Goal: Information Seeking & Learning: Learn about a topic

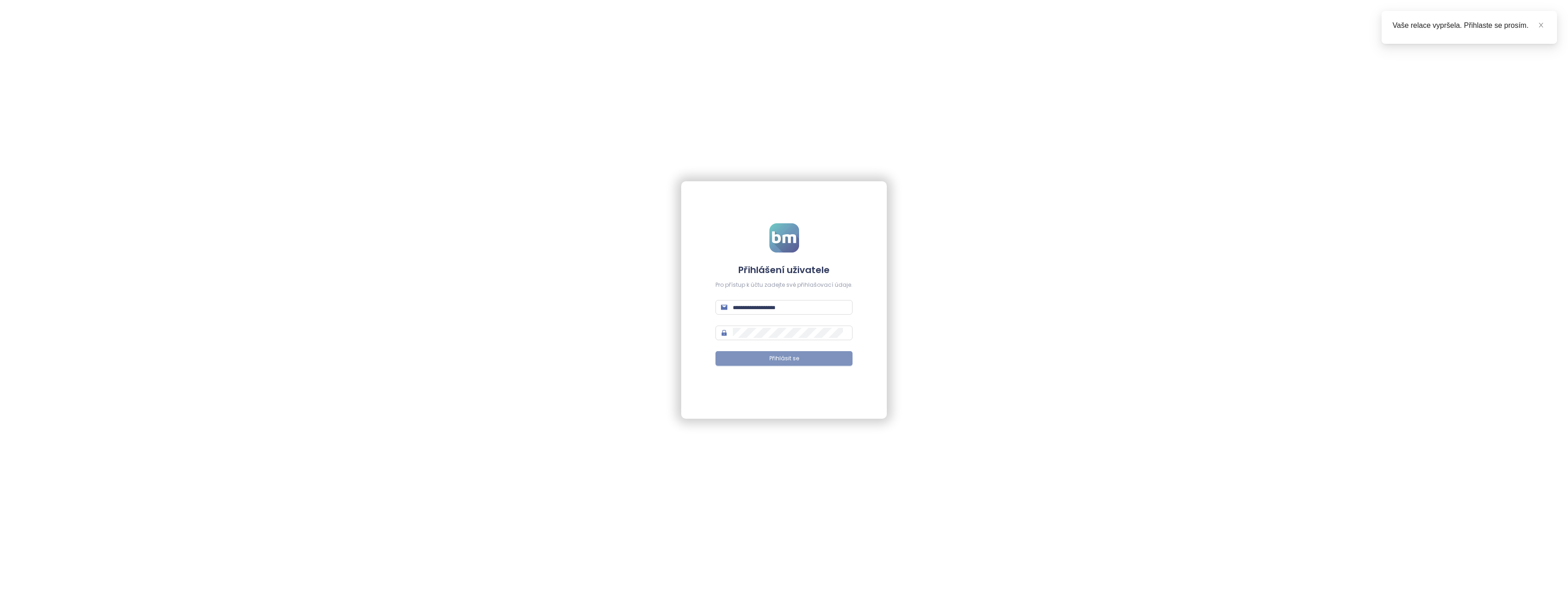
type input "**********"
click at [778, 355] on span "Přihlásit se" at bounding box center [785, 359] width 30 height 9
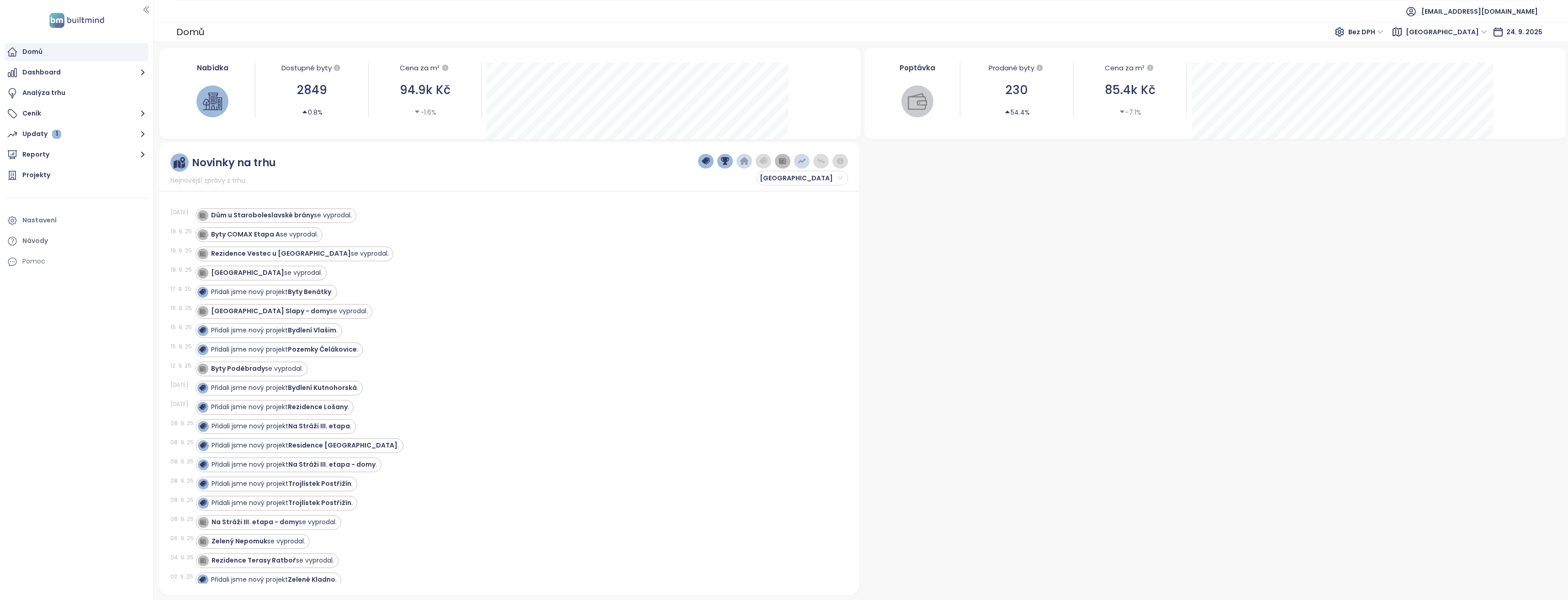
click at [1472, 32] on span "Středočeský kraj" at bounding box center [1447, 32] width 82 height 14
click at [1485, 32] on span "Středočeský kraj" at bounding box center [1447, 32] width 82 height 14
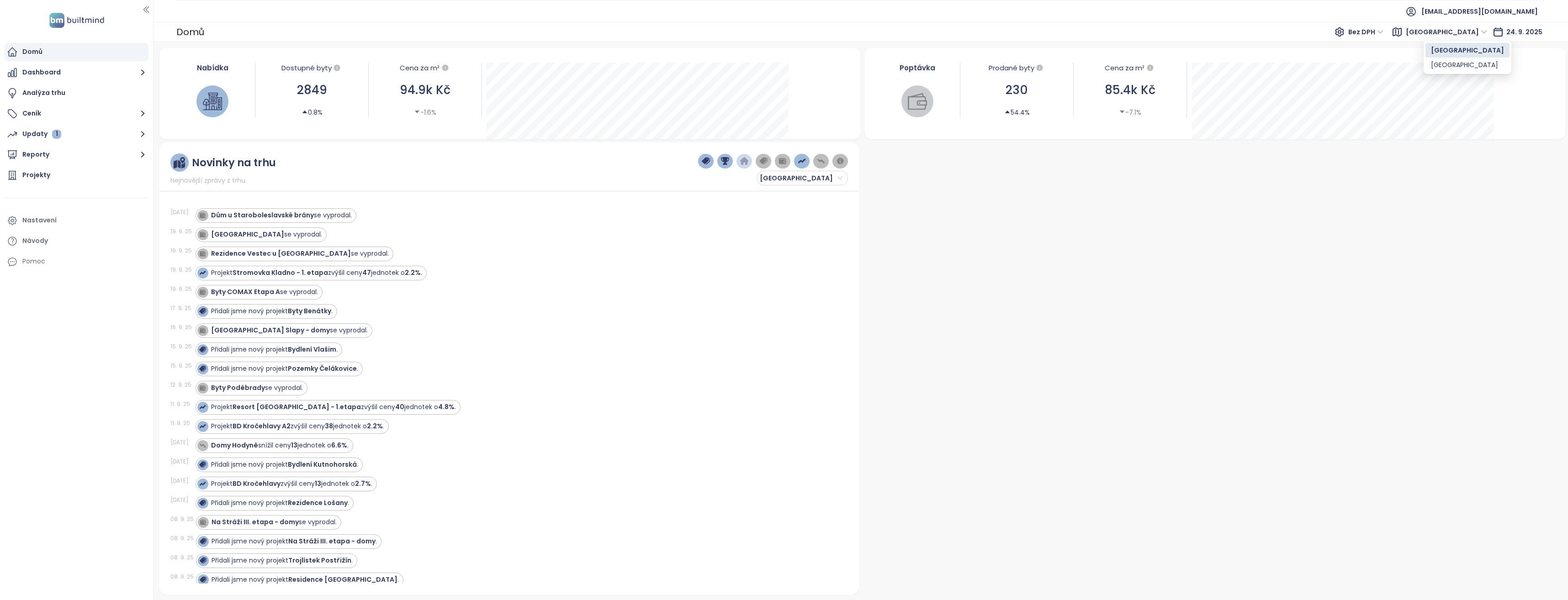
click at [1482, 30] on span "Středočeský kraj" at bounding box center [1447, 32] width 82 height 14
click at [1485, 30] on span "Středočeský kraj" at bounding box center [1447, 32] width 82 height 14
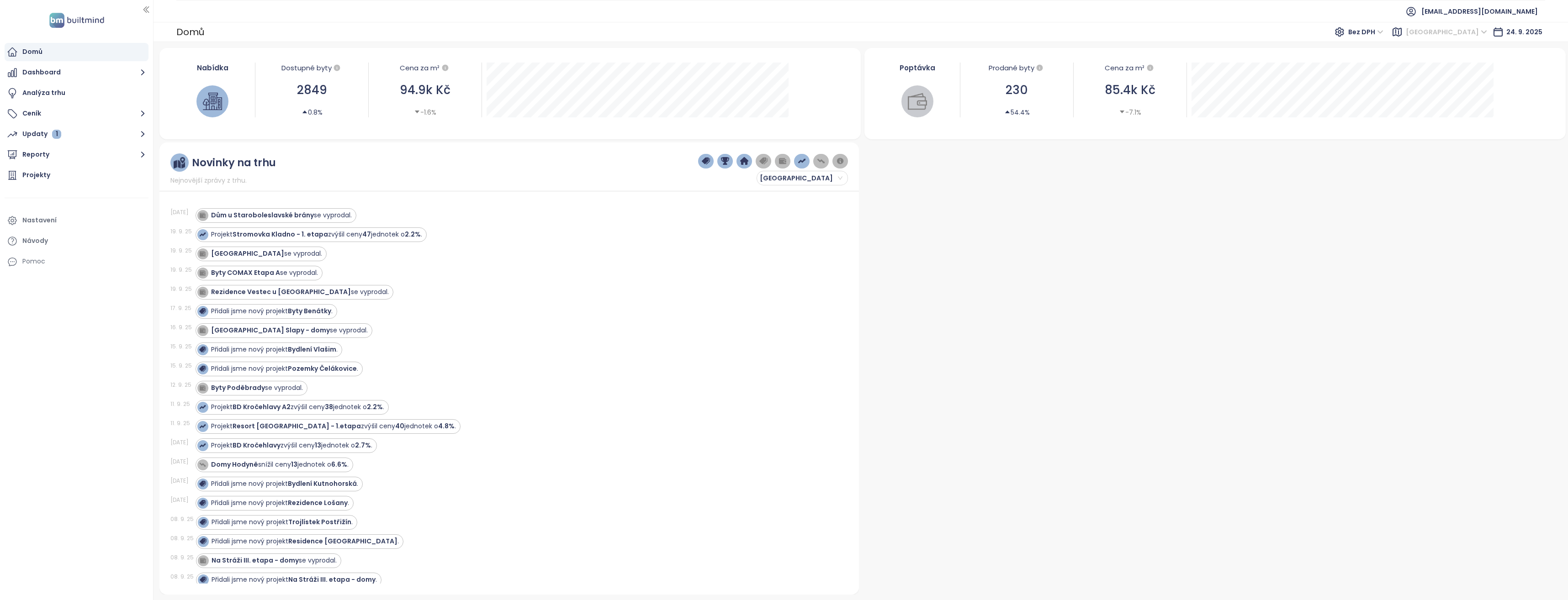
click at [1482, 32] on span "Středočeský kraj" at bounding box center [1447, 32] width 82 height 14
click at [1444, 63] on div "Praha" at bounding box center [1467, 65] width 73 height 10
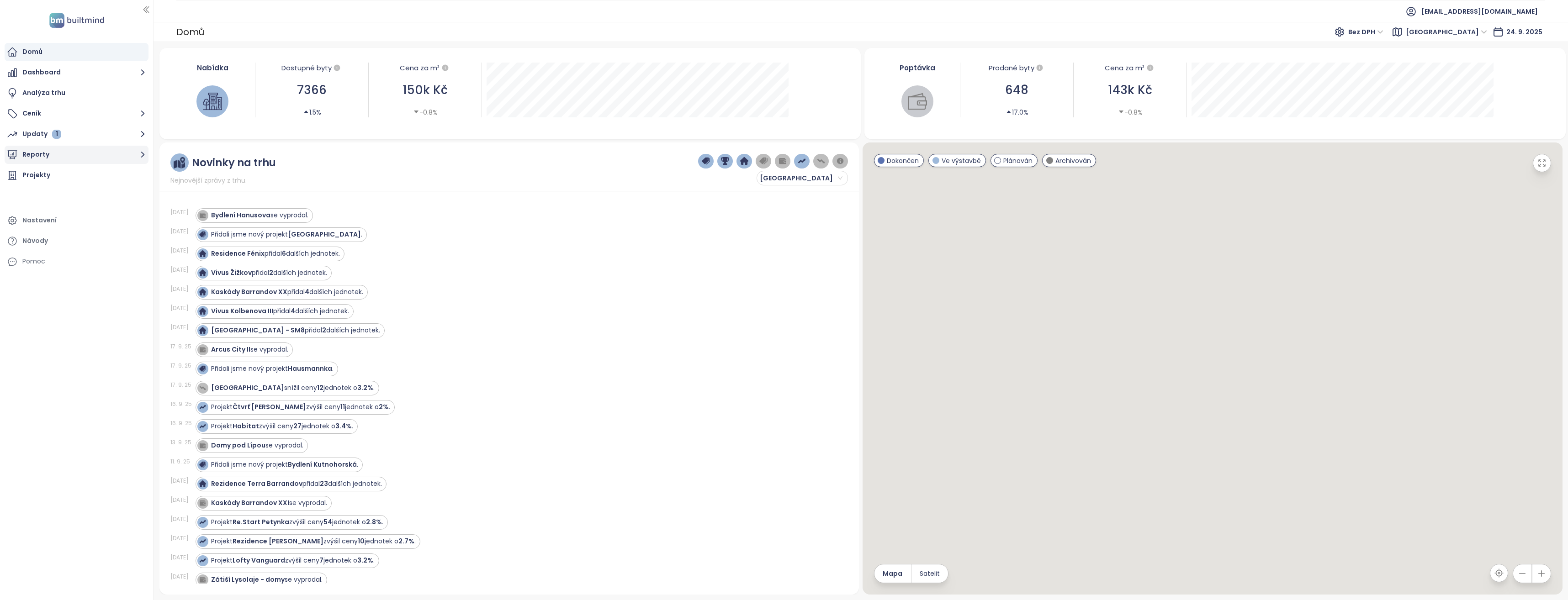
click at [126, 157] on button "Reporty" at bounding box center [76, 154] width 144 height 18
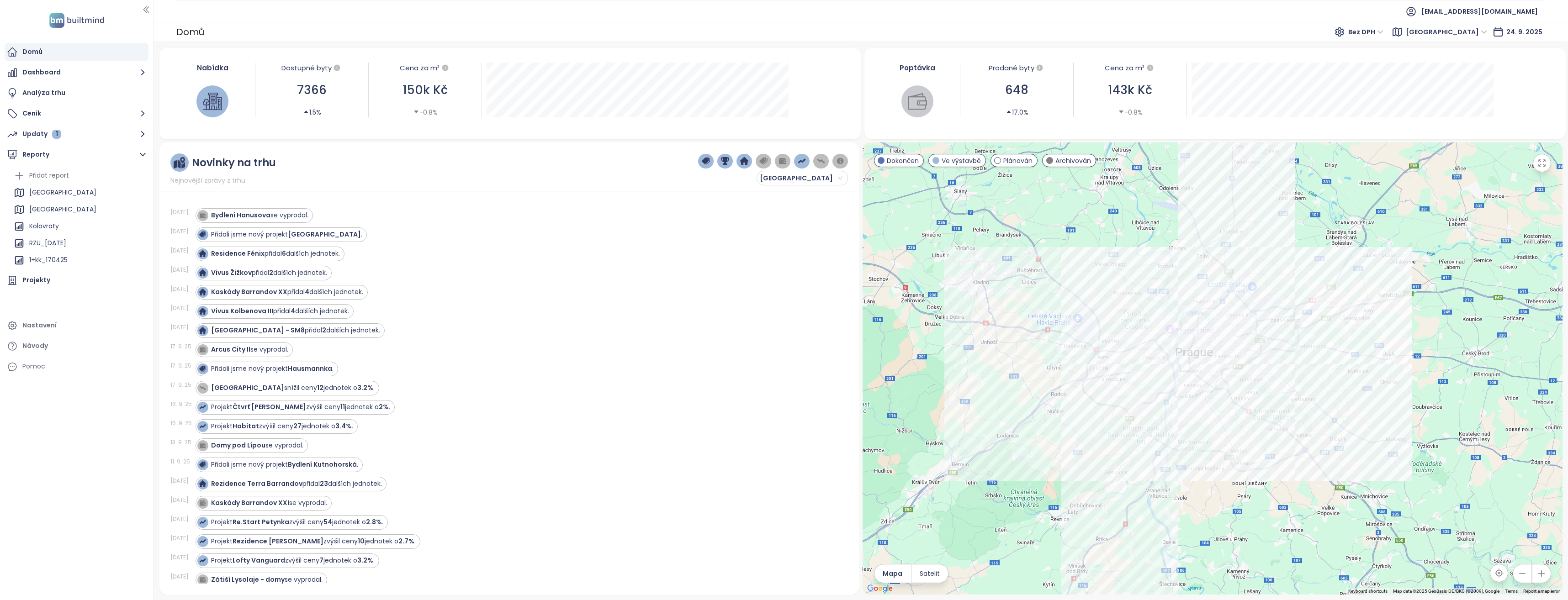
click at [1251, 428] on div at bounding box center [1212, 368] width 700 height 452
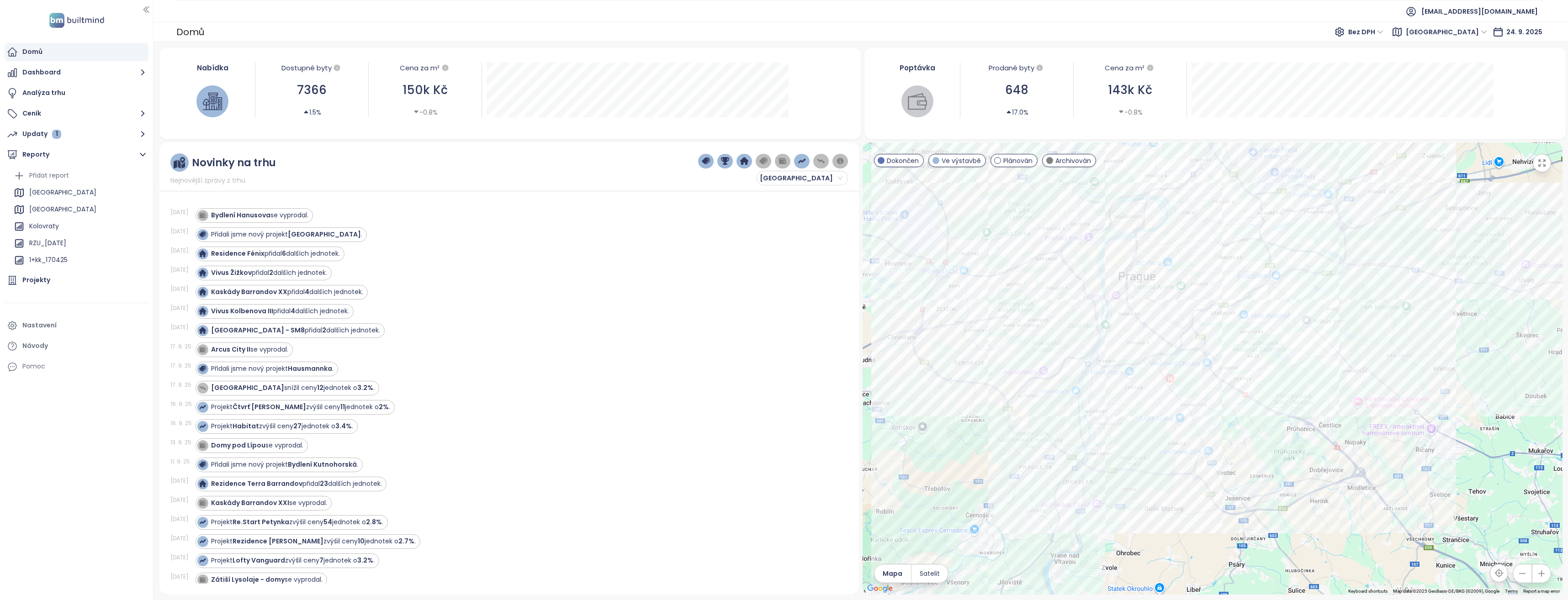
click at [1186, 377] on div at bounding box center [1212, 368] width 700 height 452
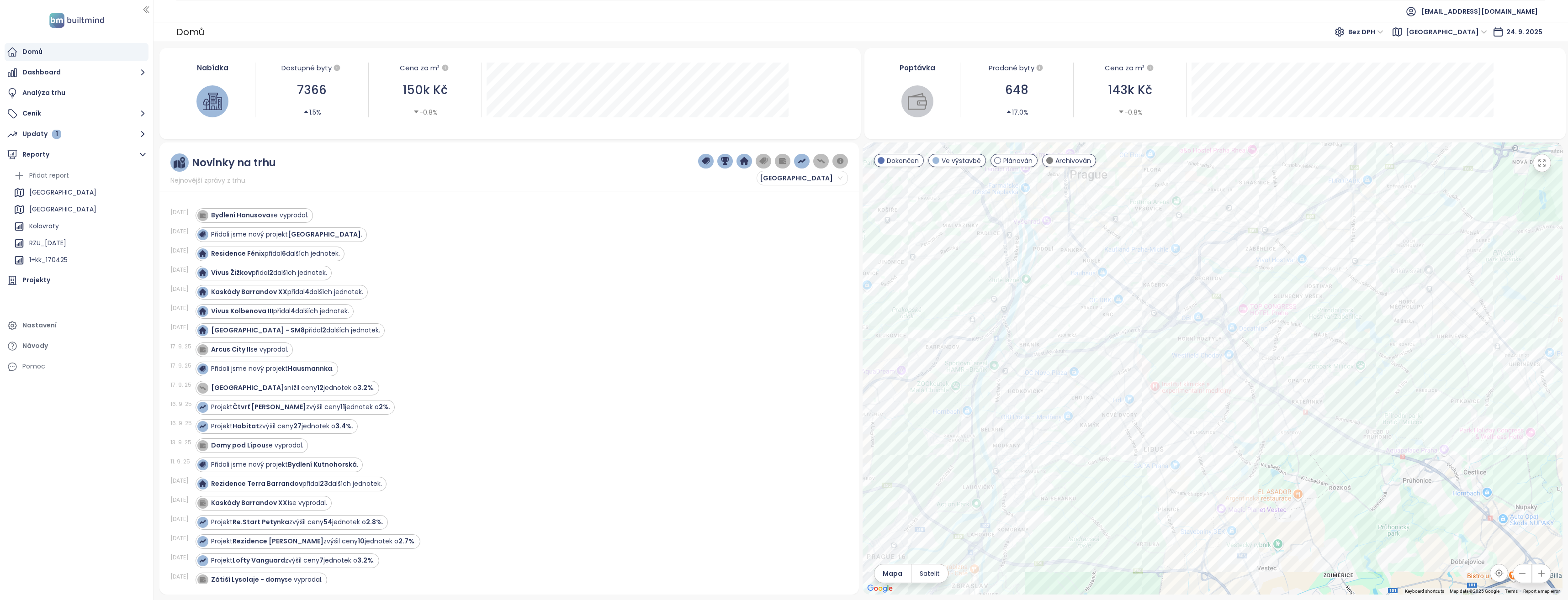
click at [1122, 319] on div at bounding box center [1212, 368] width 700 height 452
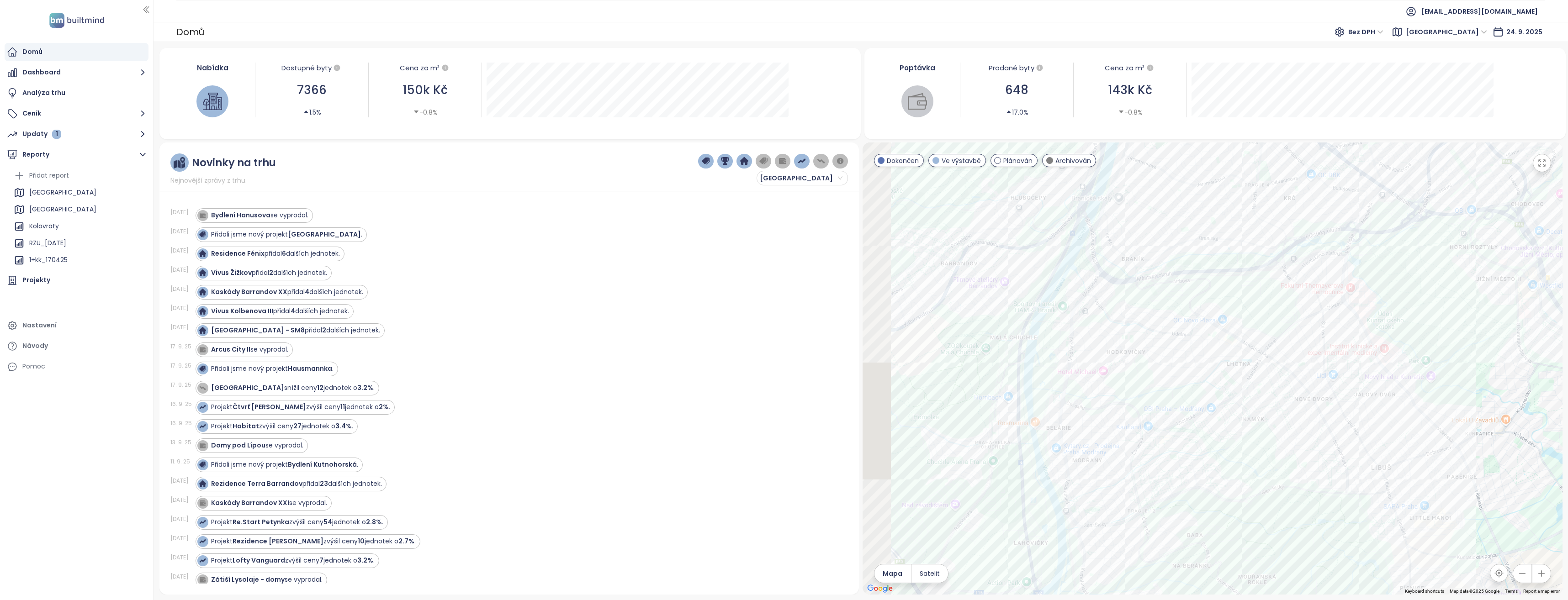
click at [1239, 92] on div "Nabídka Dostupné byty 7366 1.5% Cena za m² 150k Kč -0.8% Poptávka Prodané byty …" at bounding box center [861, 321] width 1403 height 547
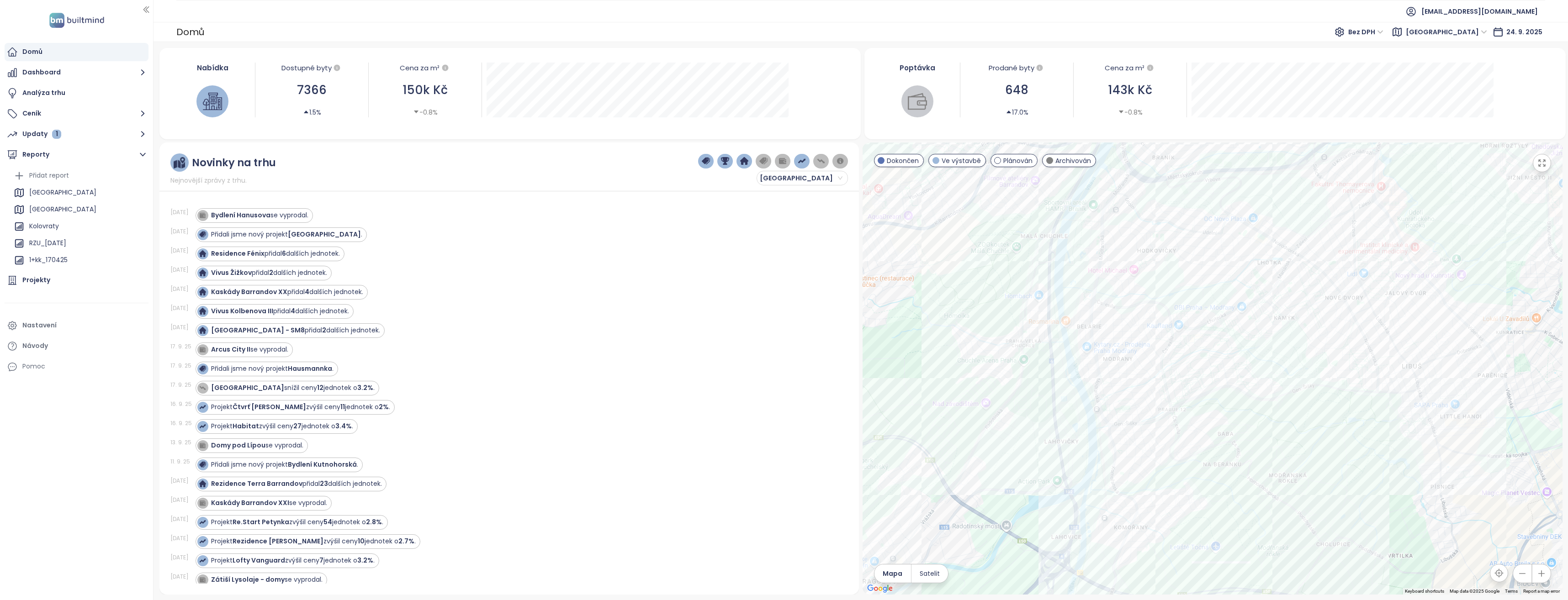
drag, startPoint x: 1207, startPoint y: 461, endPoint x: 1242, endPoint y: 330, distance: 135.6
click at [1243, 330] on div at bounding box center [1212, 368] width 700 height 452
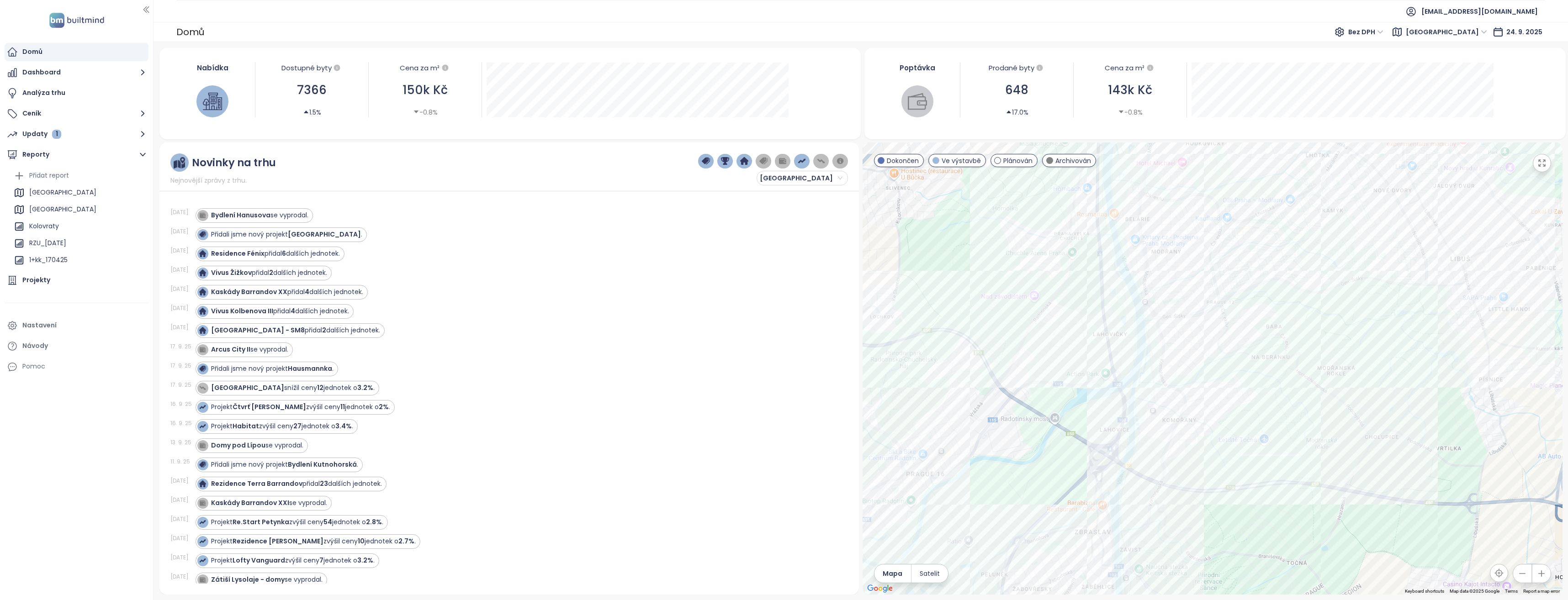
click at [1152, 365] on div at bounding box center [1212, 368] width 700 height 452
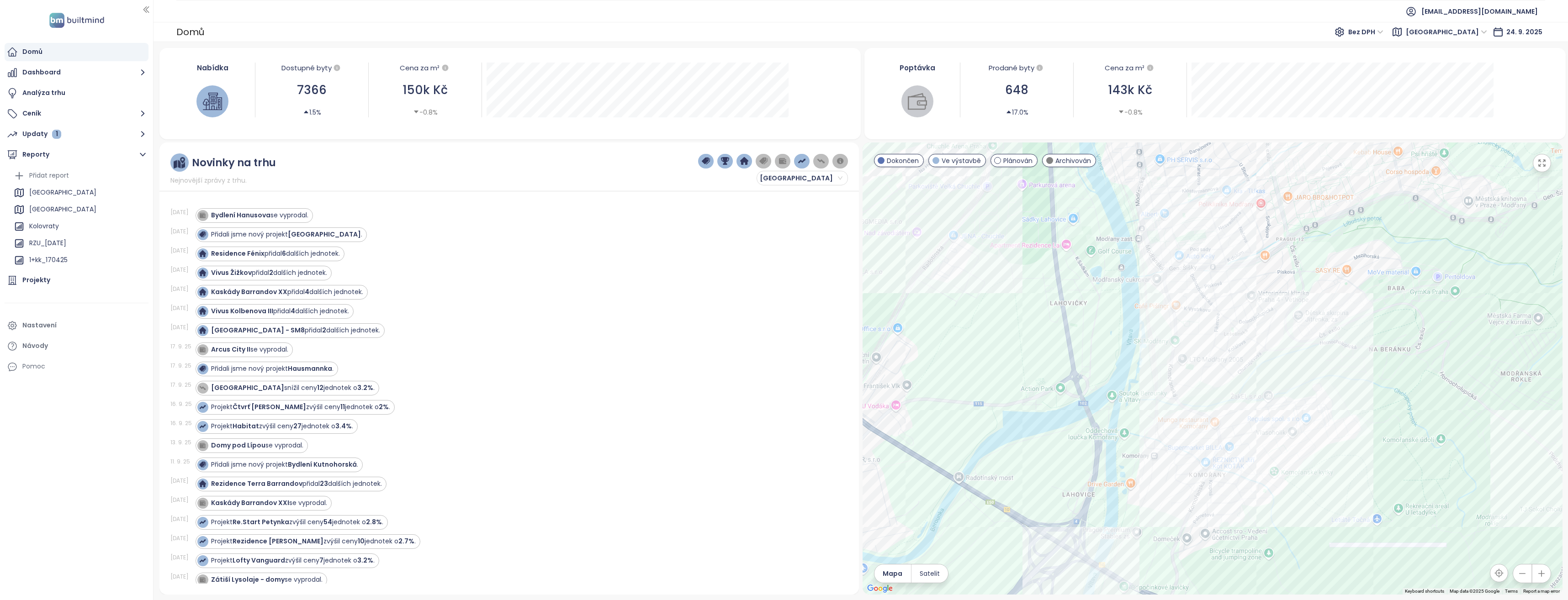
click at [1155, 334] on div at bounding box center [1212, 368] width 700 height 452
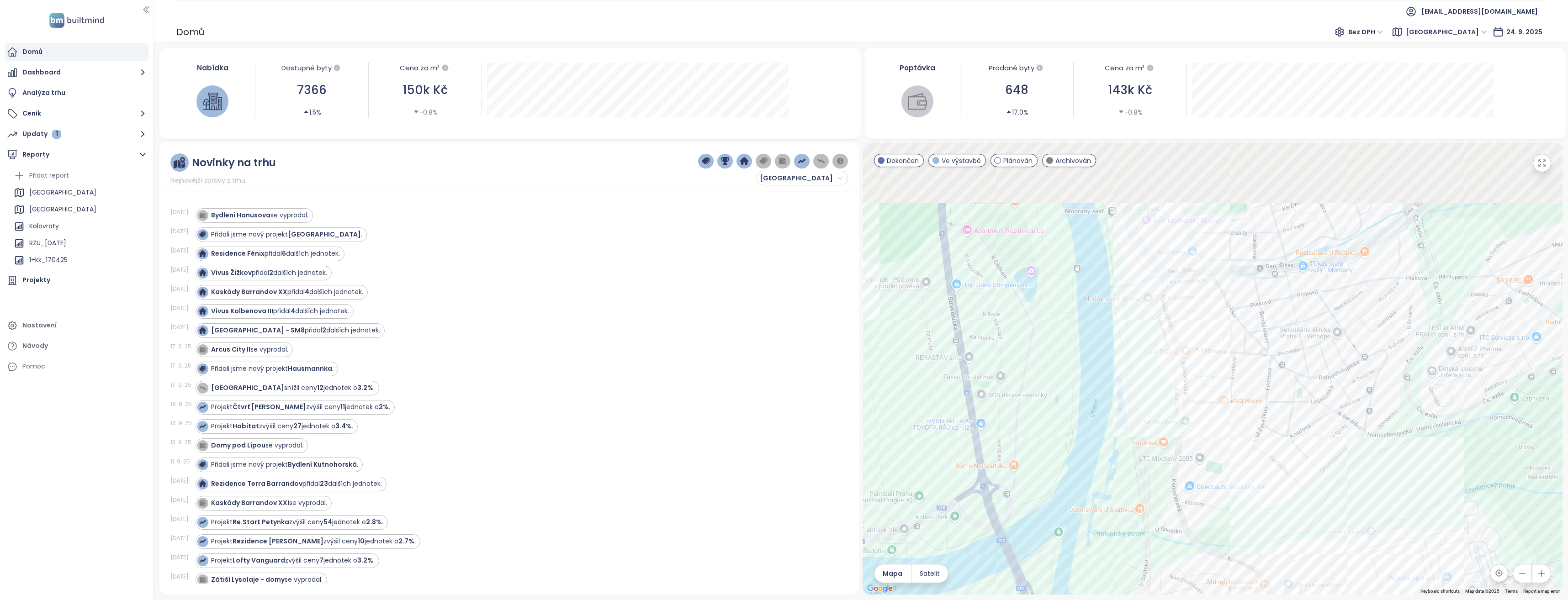
drag, startPoint x: 1162, startPoint y: 321, endPoint x: 1154, endPoint y: 342, distance: 22.5
click at [1154, 387] on div at bounding box center [1212, 368] width 700 height 452
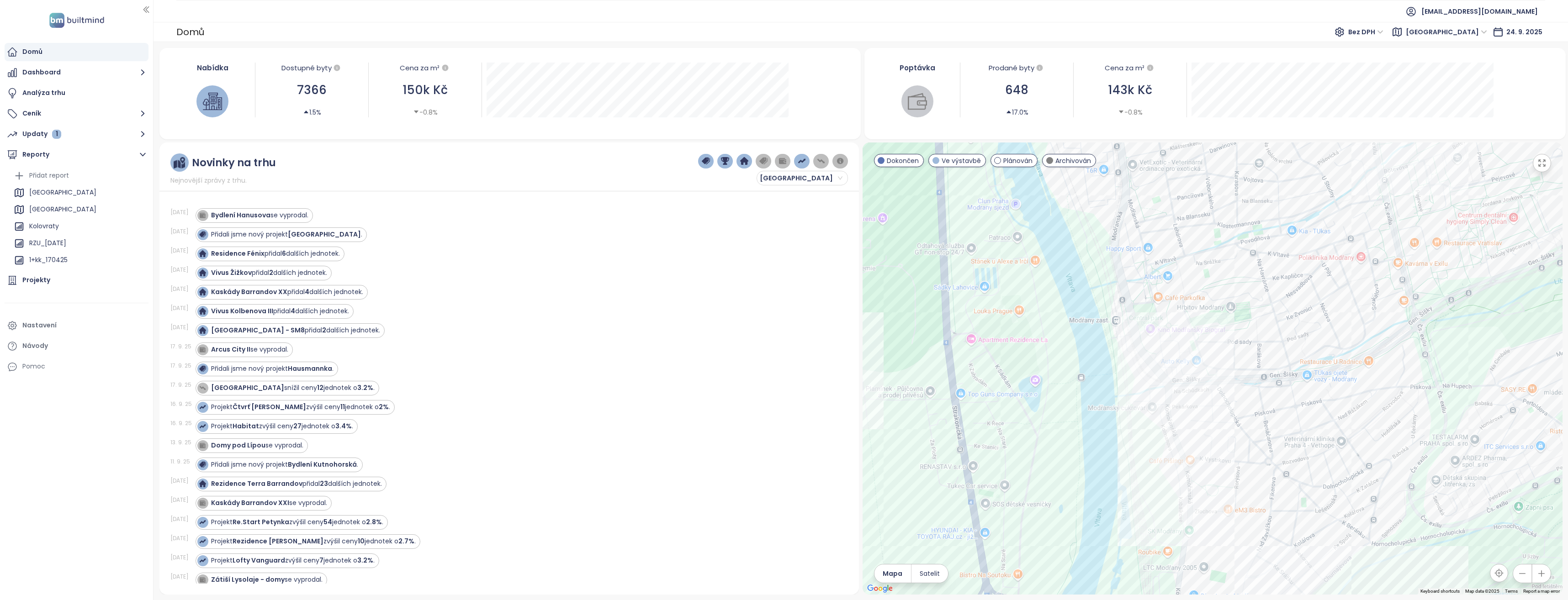
drag, startPoint x: 1205, startPoint y: 431, endPoint x: 1206, endPoint y: 552, distance: 121.0
click at [1206, 552] on div at bounding box center [1212, 368] width 700 height 452
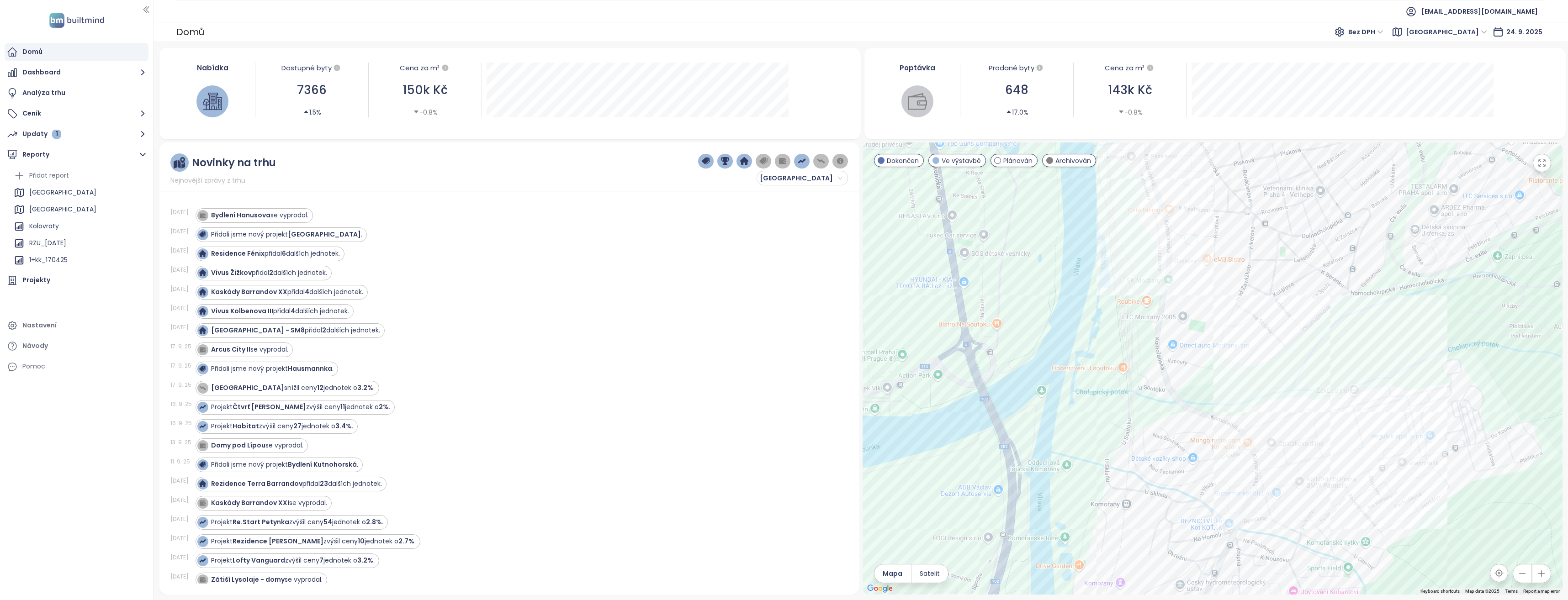
drag, startPoint x: 1230, startPoint y: 338, endPoint x: 1228, endPoint y: 208, distance: 130.0
click at [1228, 208] on div at bounding box center [1212, 368] width 700 height 452
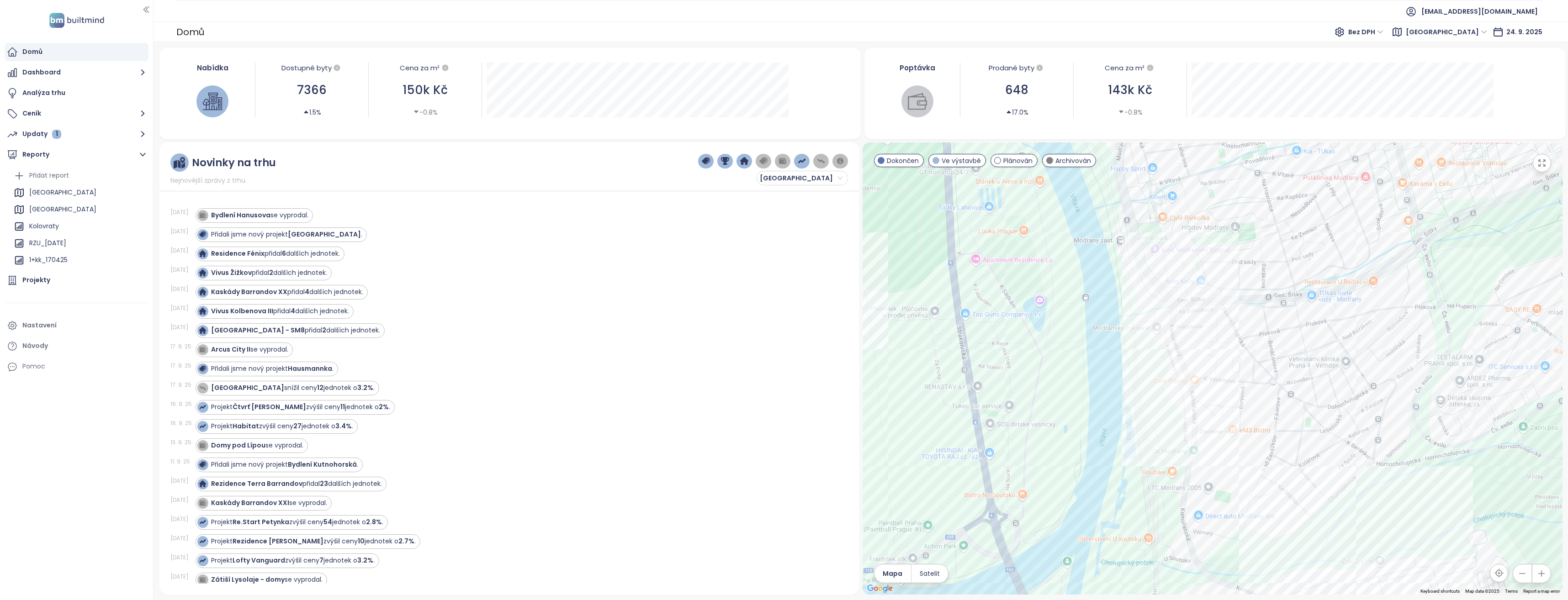
drag, startPoint x: 1216, startPoint y: 454, endPoint x: 1293, endPoint y: 416, distance: 85.9
click at [1248, 599] on html "Domů Dashboard Analýza trhu Ceník Updaty 1 Reporty Přidat report Středočeský kr…" at bounding box center [784, 300] width 1568 height 600
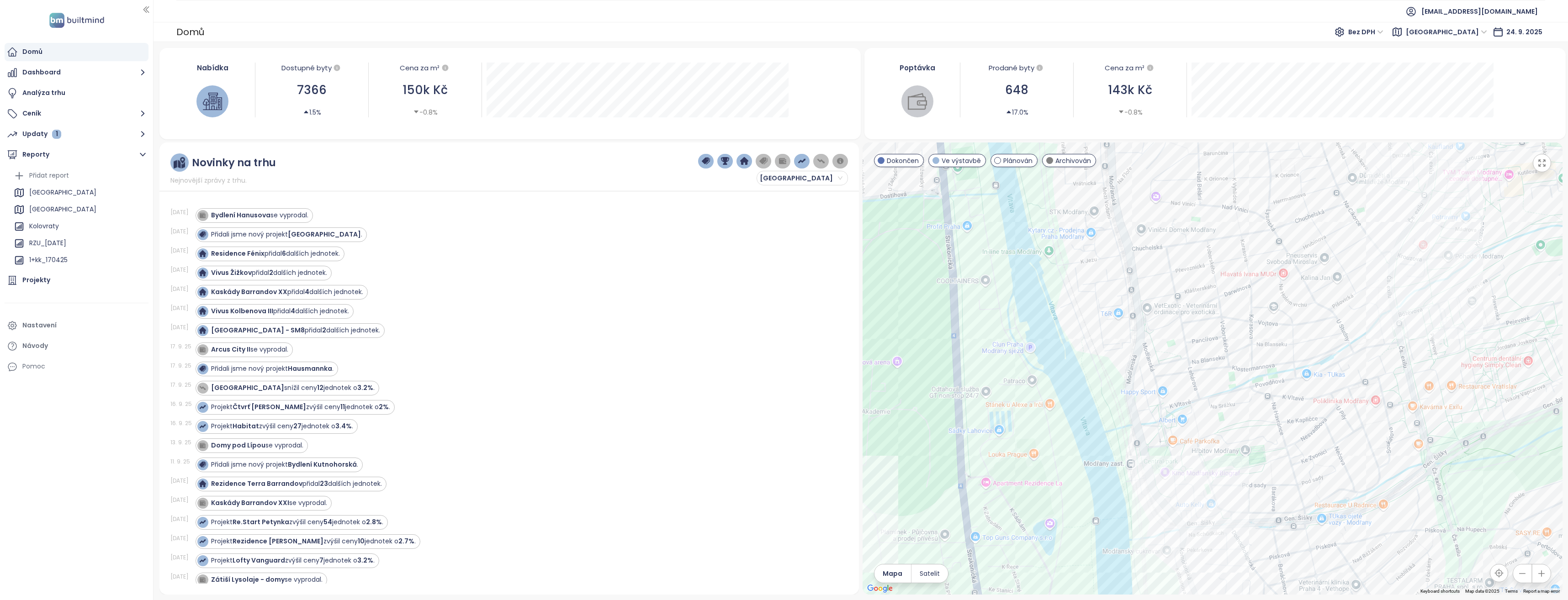
drag, startPoint x: 1274, startPoint y: 285, endPoint x: 1277, endPoint y: 519, distance: 234.0
click at [1277, 519] on div at bounding box center [1212, 368] width 700 height 452
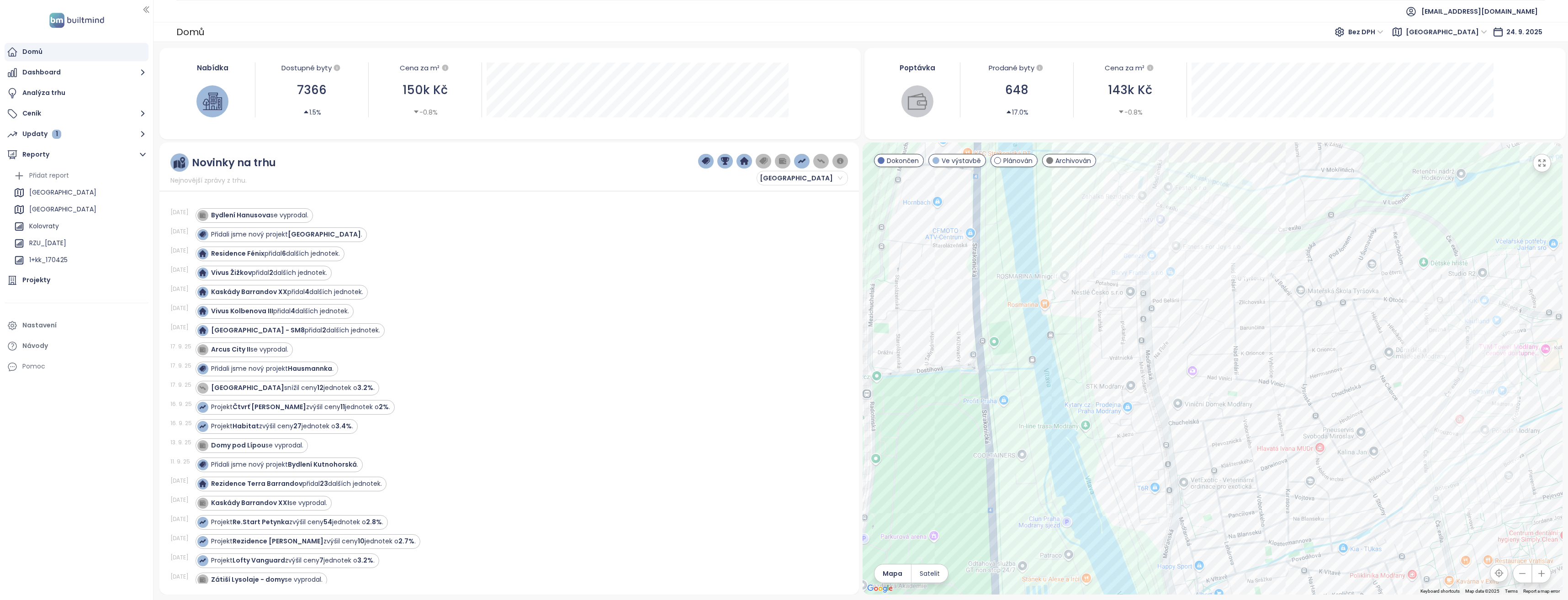
drag, startPoint x: 1200, startPoint y: 344, endPoint x: 1236, endPoint y: 521, distance: 180.6
click at [1236, 521] on div at bounding box center [1212, 368] width 700 height 452
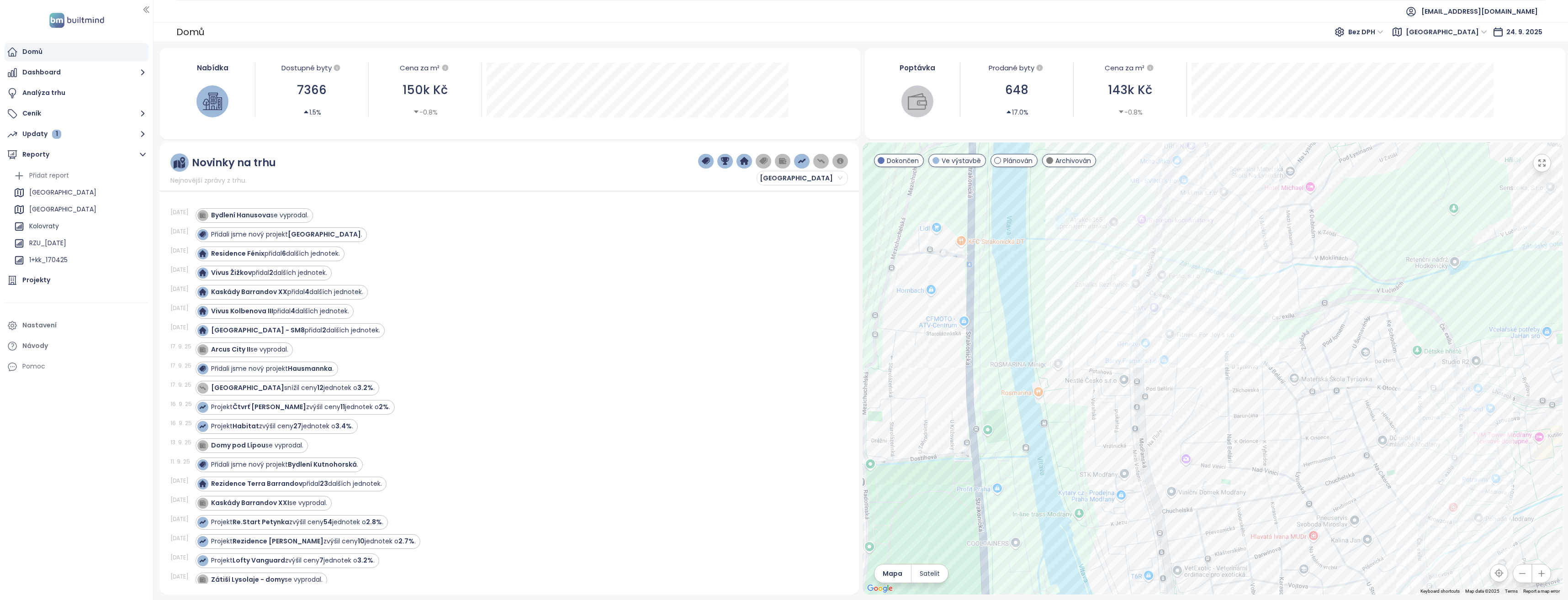
drag, startPoint x: 1172, startPoint y: 267, endPoint x: 1162, endPoint y: 367, distance: 100.5
click at [1162, 367] on div at bounding box center [1212, 368] width 700 height 452
click at [1116, 357] on div "Bydlení META Lofts" at bounding box center [1212, 368] width 700 height 452
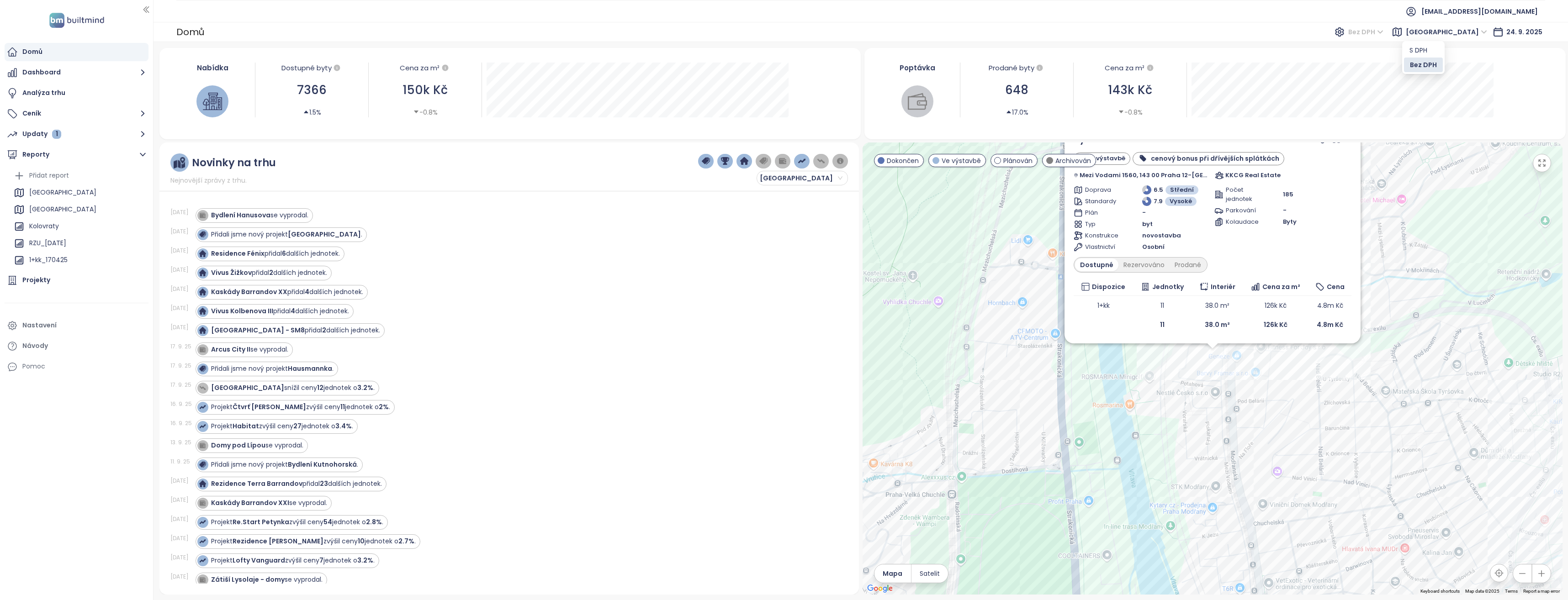
click at [1384, 30] on span "Bez DPH" at bounding box center [1366, 32] width 35 height 14
click at [1421, 48] on div "S DPH" at bounding box center [1423, 50] width 28 height 10
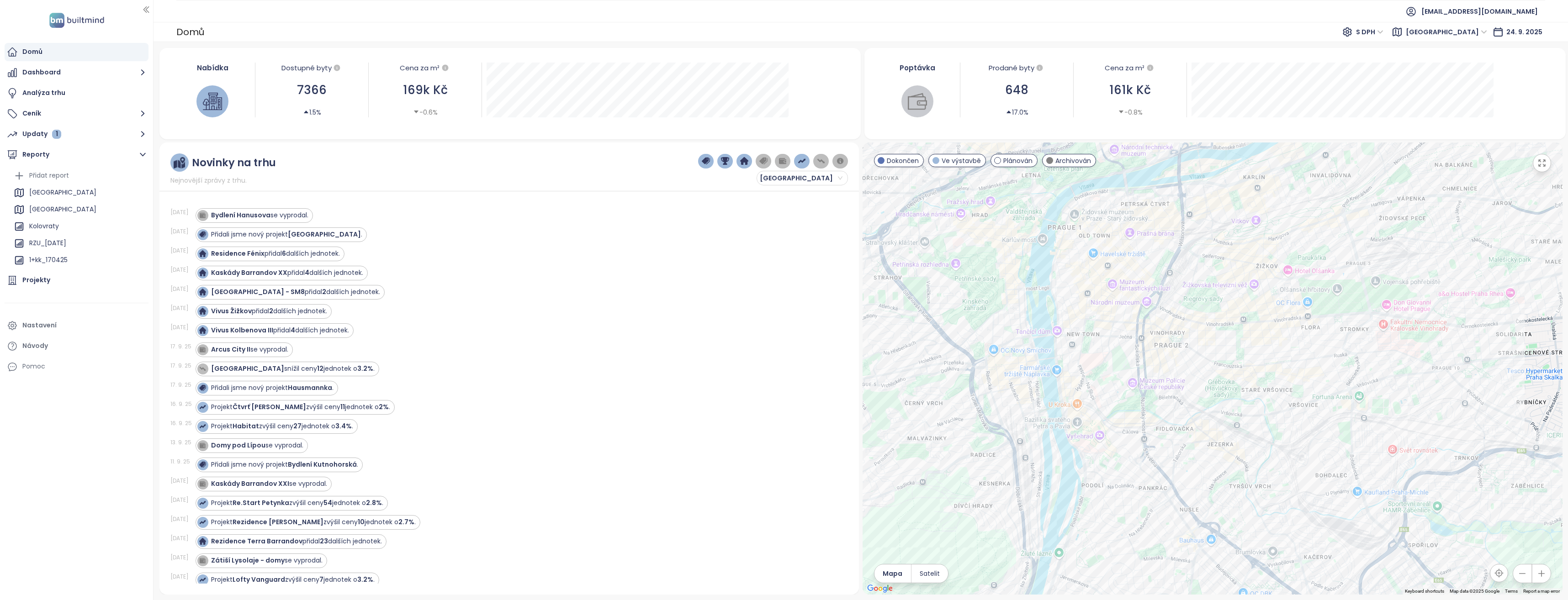
drag, startPoint x: 1164, startPoint y: 395, endPoint x: 1146, endPoint y: 396, distance: 18.0
click at [1188, 499] on div at bounding box center [1212, 368] width 700 height 452
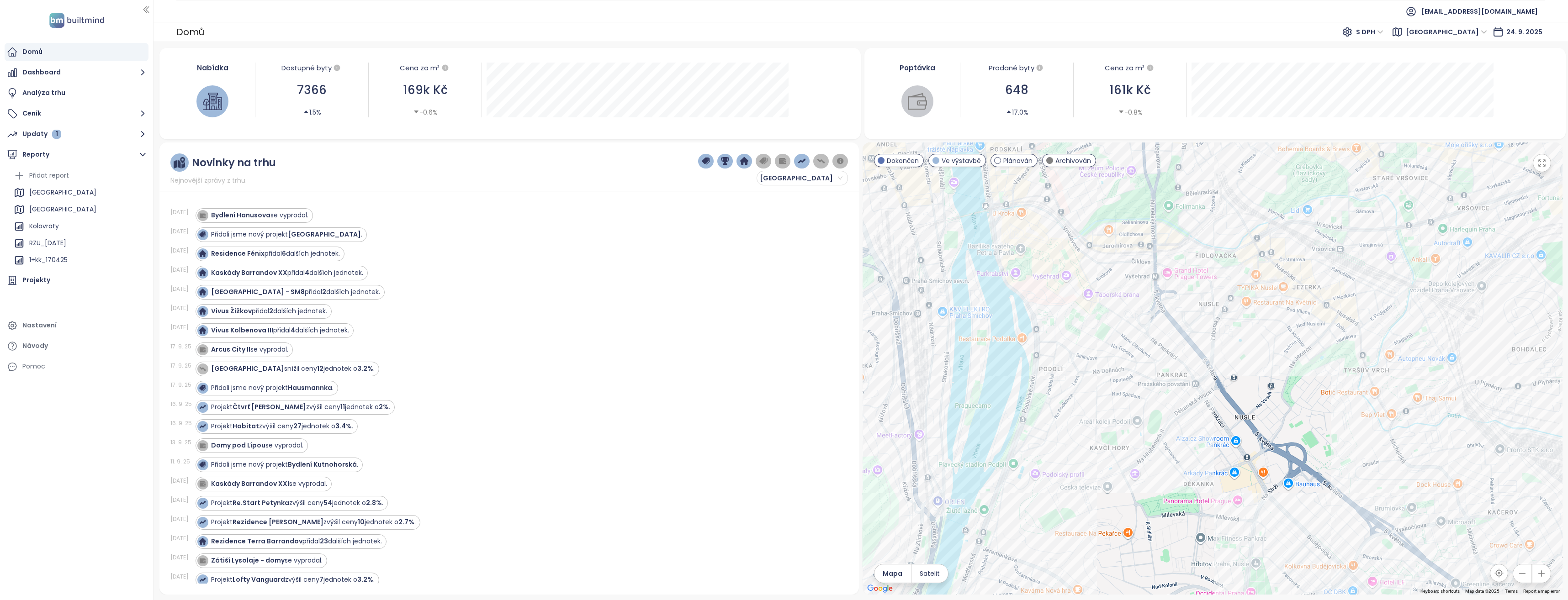
drag, startPoint x: 1155, startPoint y: 323, endPoint x: 1143, endPoint y: 104, distance: 219.3
click at [1143, 104] on div "Nabídka Dostupné byty 7366 1.5% Cena za m² 169k Kč -0.6% Poptávka Prodané byty …" at bounding box center [861, 321] width 1403 height 547
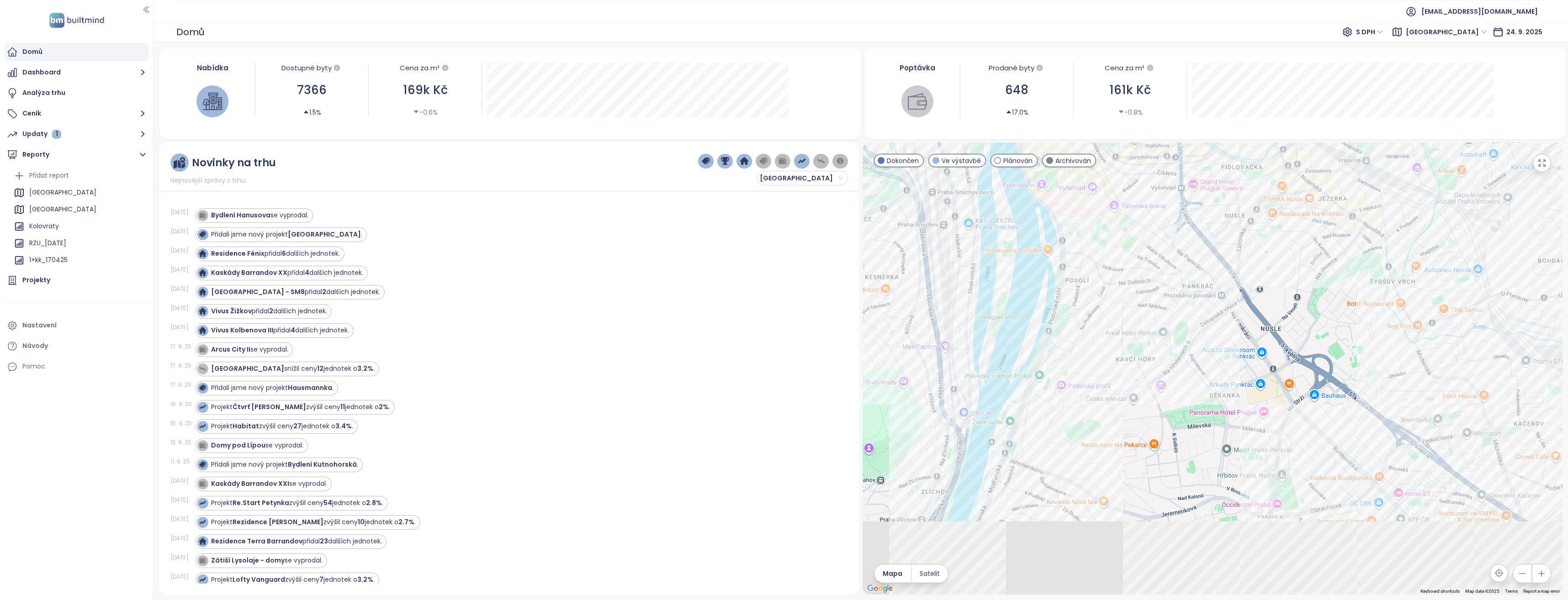
click at [1227, 102] on div "Nabídka Dostupné byty 7366 1.5% Cena za m² 169k Kč -0.6% Poptávka Prodané byty …" at bounding box center [861, 321] width 1403 height 547
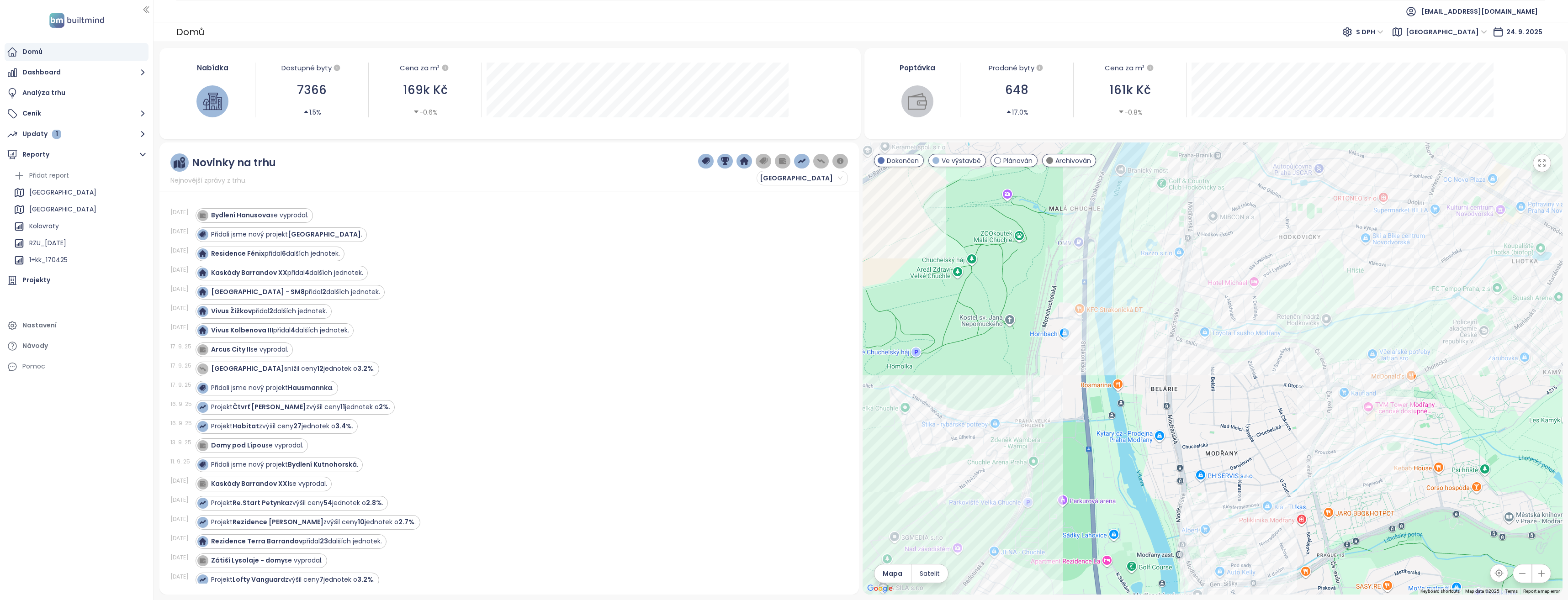
click at [1320, 72] on div "Nabídka Dostupné byty 7366 1.5% Cena za m² 169k Kč -0.6% Poptávka Prodané byty …" at bounding box center [861, 321] width 1403 height 547
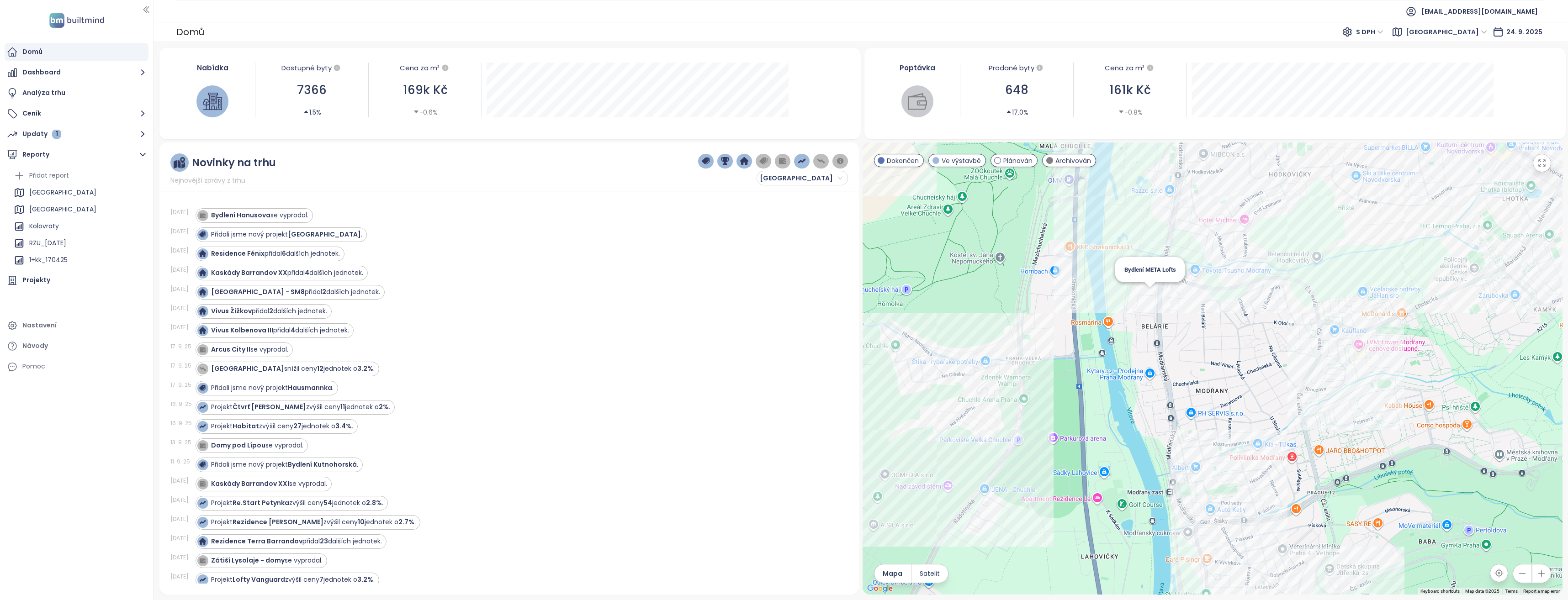
click at [1149, 293] on div "Bydlení META Lofts" at bounding box center [1212, 368] width 700 height 452
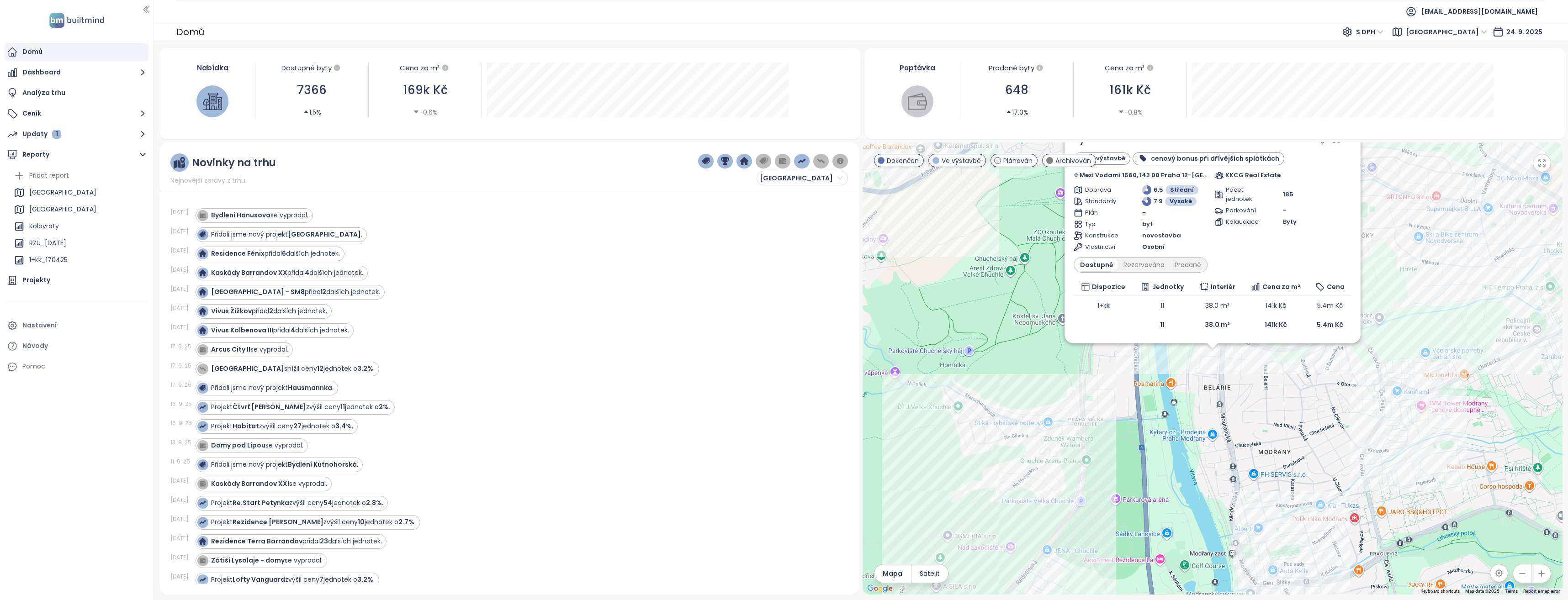
click at [1211, 357] on div "Bydlení META Lofts Ve výstavbě cenový bonus při dřívějších splátkách Mezi Vodam…" at bounding box center [1212, 368] width 700 height 452
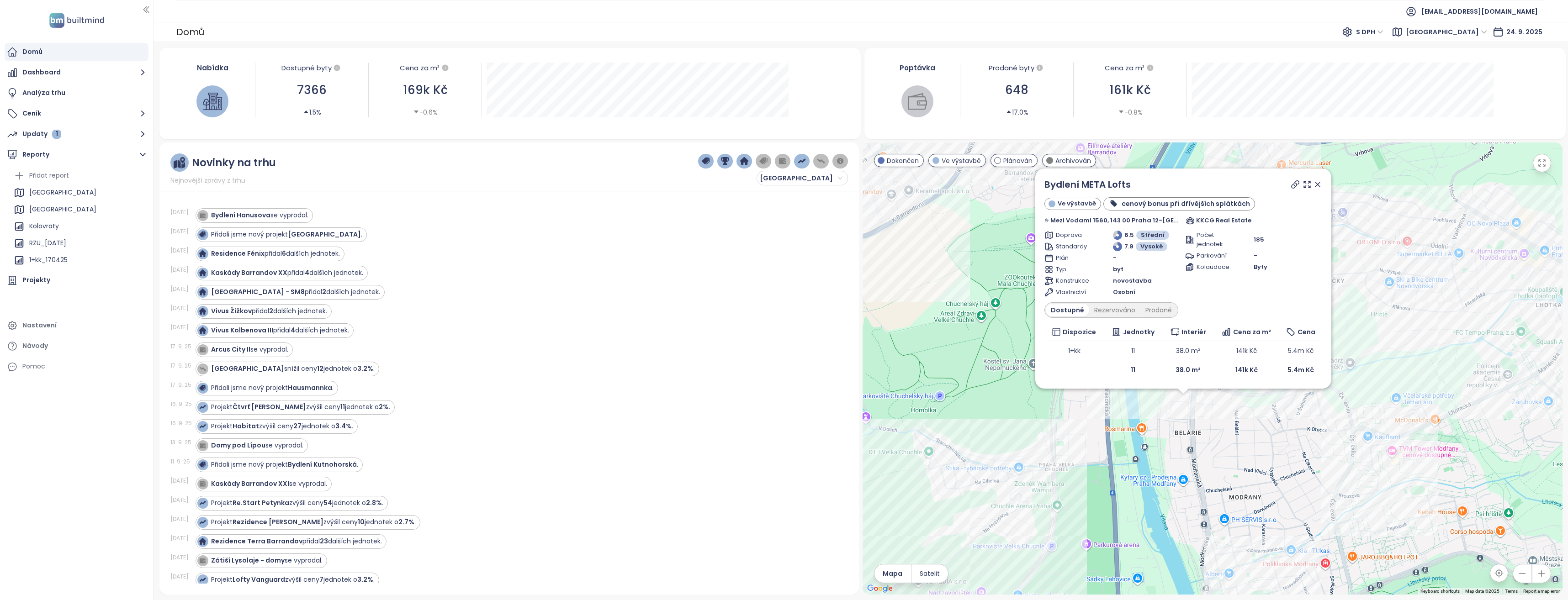
drag, startPoint x: 1282, startPoint y: 378, endPoint x: 1253, endPoint y: 425, distance: 55.2
click at [1253, 425] on div "Bydlení META Lofts Ve výstavbě cenový bonus při dřívějších splátkách Mezi Vodam…" at bounding box center [1212, 368] width 700 height 452
click at [1122, 310] on div "Rezervováno" at bounding box center [1115, 310] width 51 height 13
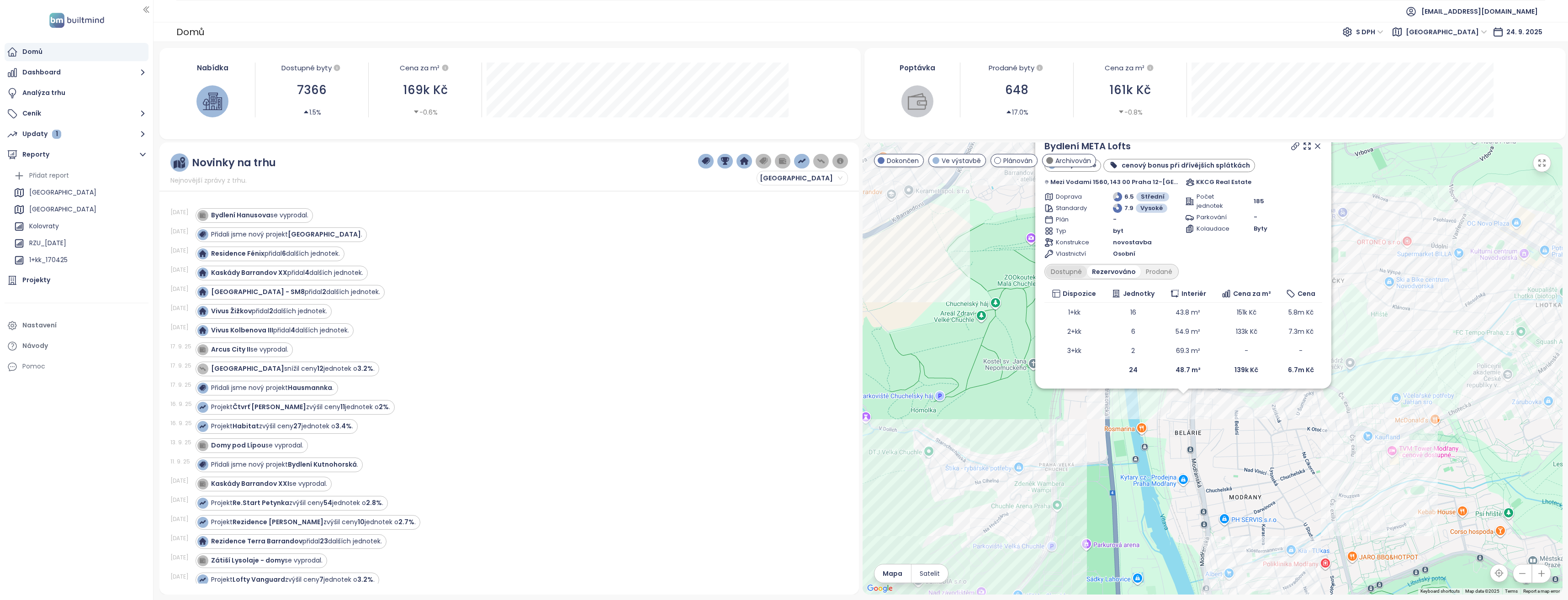
click at [1075, 274] on div "Dostupné" at bounding box center [1066, 272] width 41 height 13
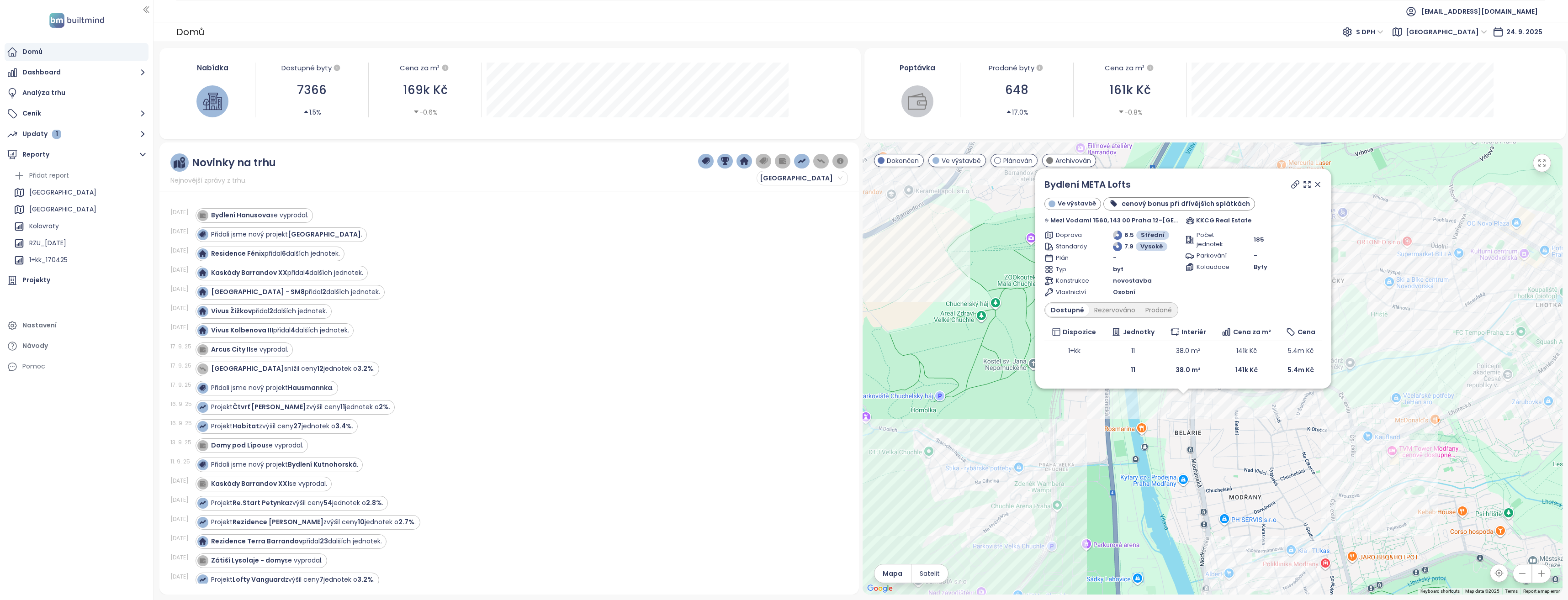
click at [1313, 183] on icon at bounding box center [1317, 184] width 9 height 9
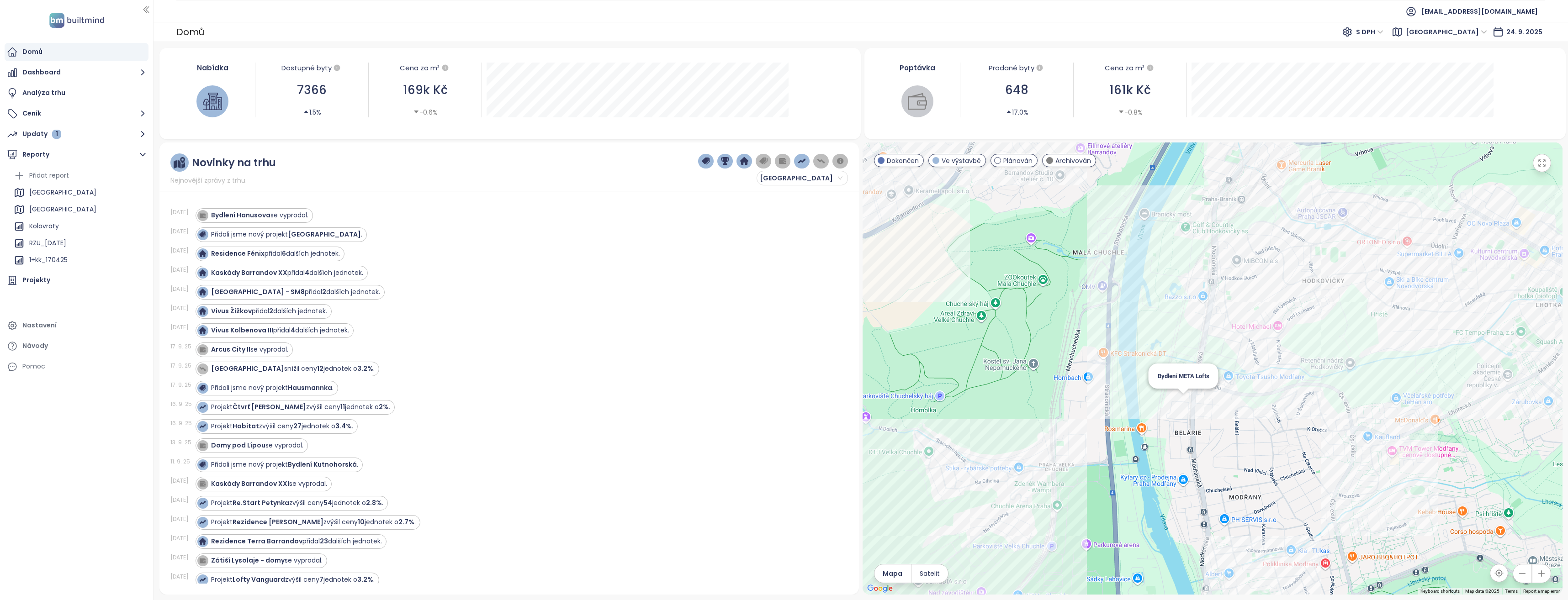
click at [1182, 404] on div "Bydlení META Lofts" at bounding box center [1212, 368] width 700 height 452
click at [1185, 399] on div "Bydlení META Lofts" at bounding box center [1212, 368] width 700 height 452
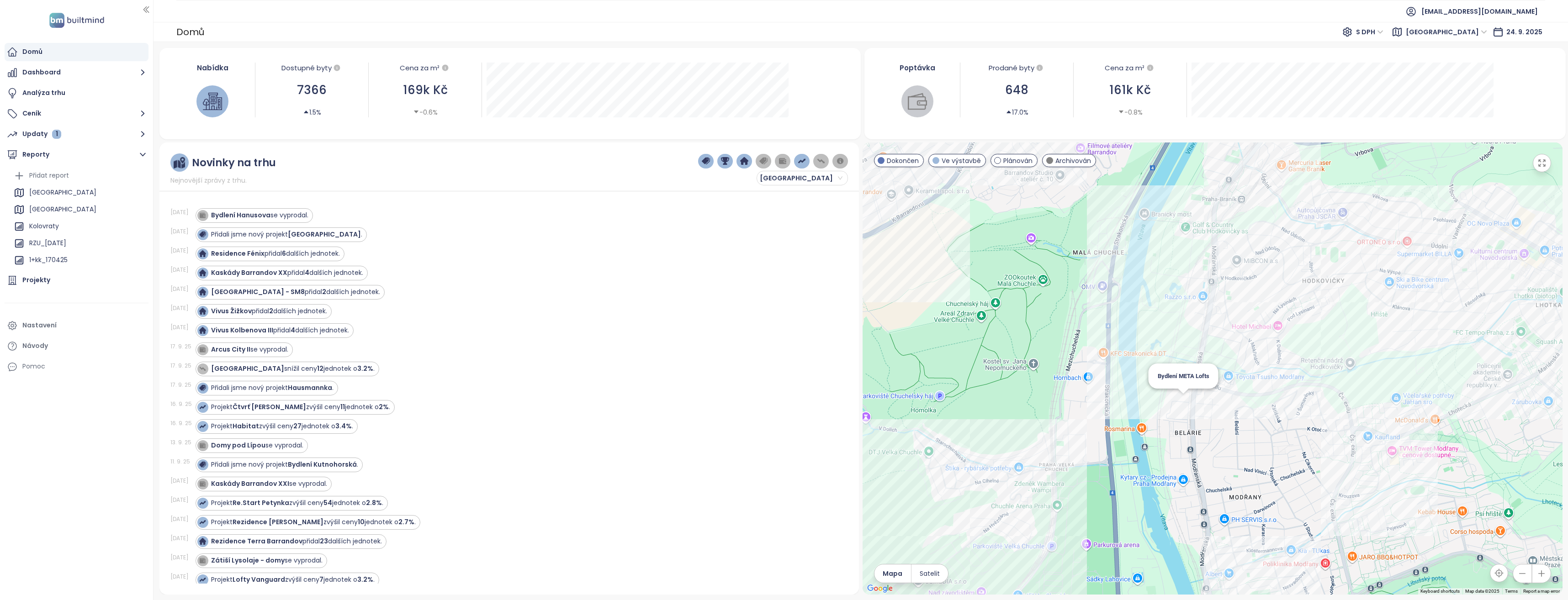
click at [1185, 399] on div "Bydlení META Lofts" at bounding box center [1212, 368] width 700 height 452
click at [1183, 400] on div "Bydlení META Lofts" at bounding box center [1212, 368] width 700 height 452
drag, startPoint x: 1291, startPoint y: 400, endPoint x: 1297, endPoint y: 293, distance: 107.2
click at [1297, 288] on div at bounding box center [1212, 368] width 700 height 452
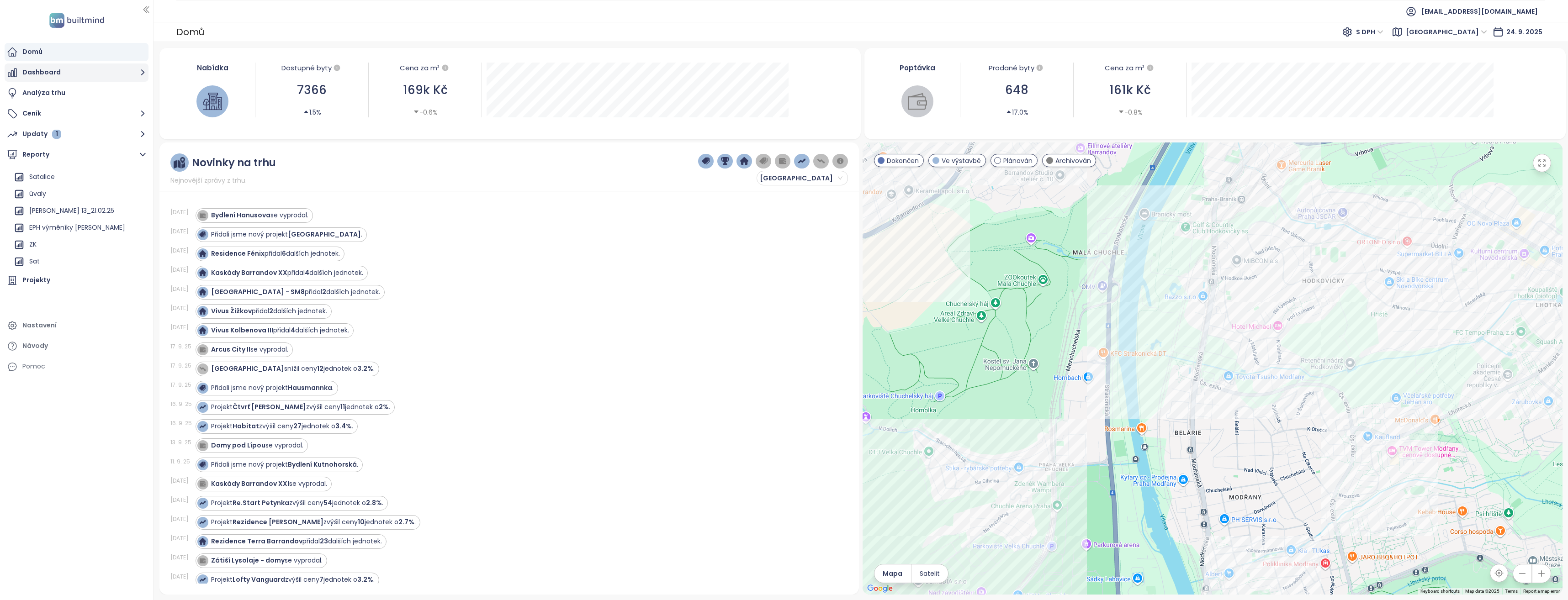
click at [75, 75] on button "Dashboard" at bounding box center [76, 72] width 144 height 18
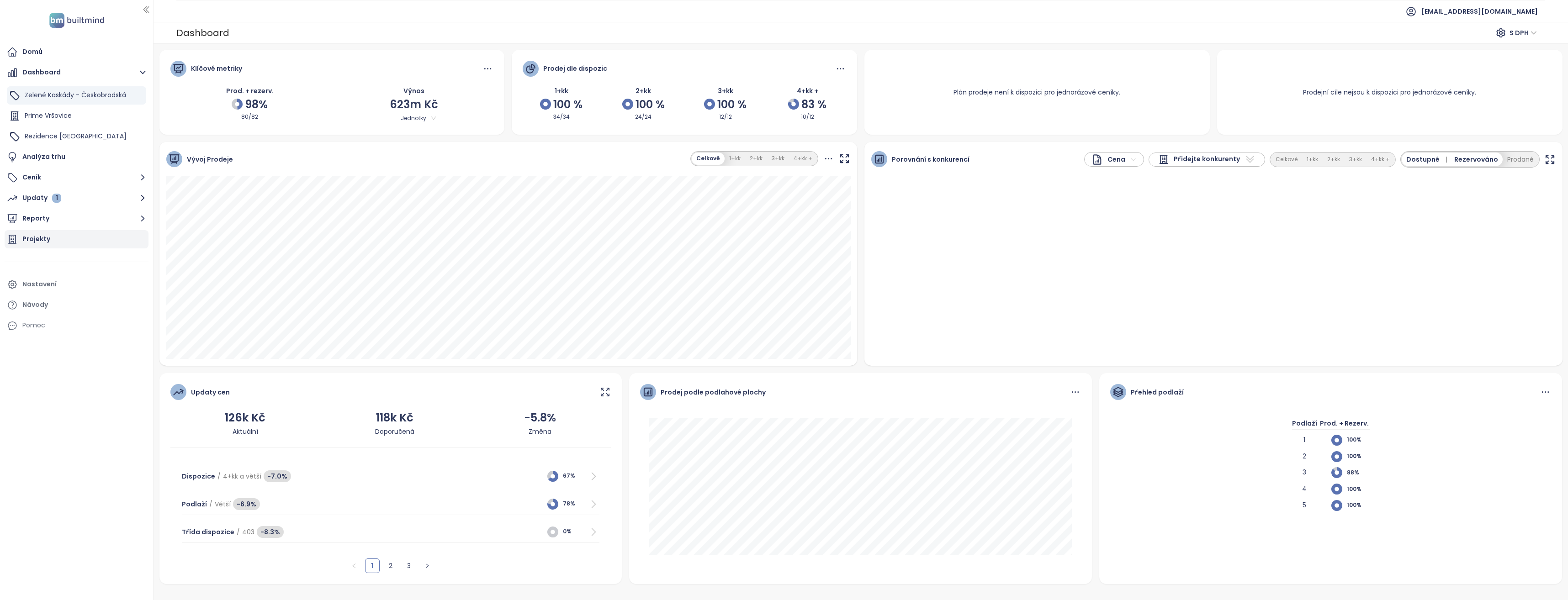
click at [56, 241] on div "Projekty" at bounding box center [76, 239] width 144 height 18
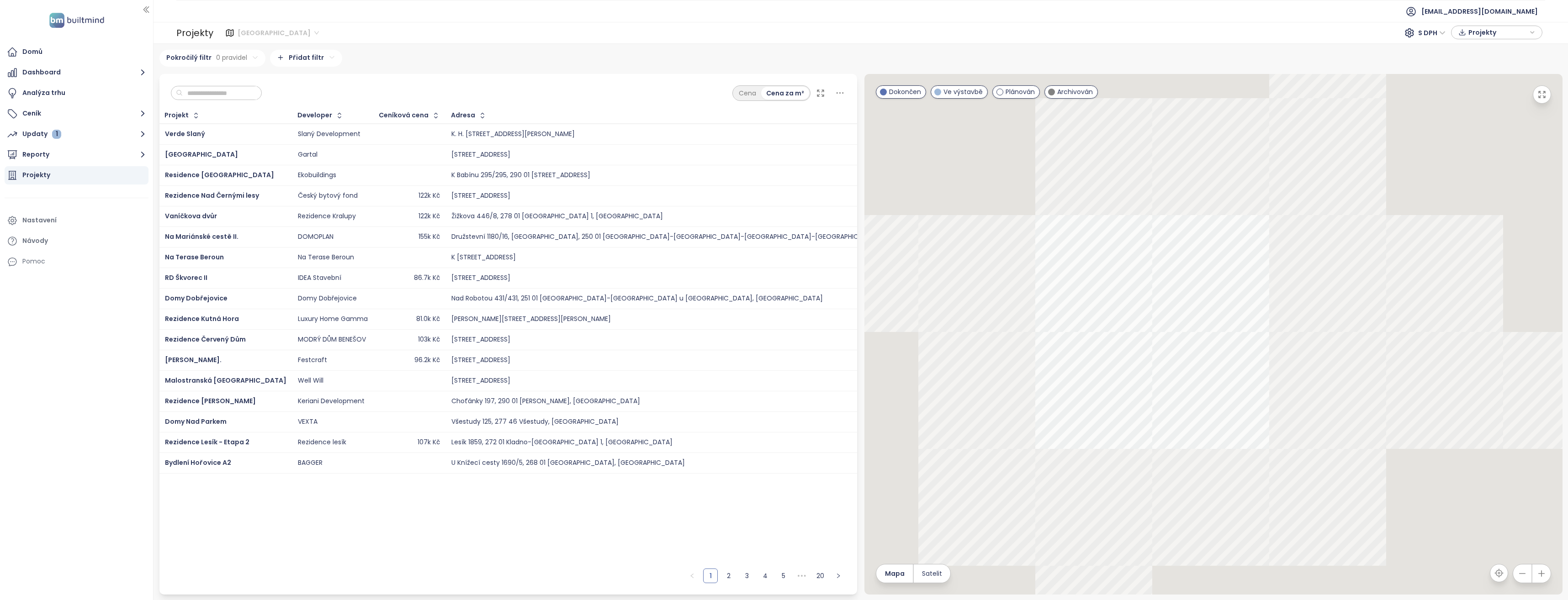
click at [295, 33] on span "Středočeský kraj" at bounding box center [278, 33] width 82 height 14
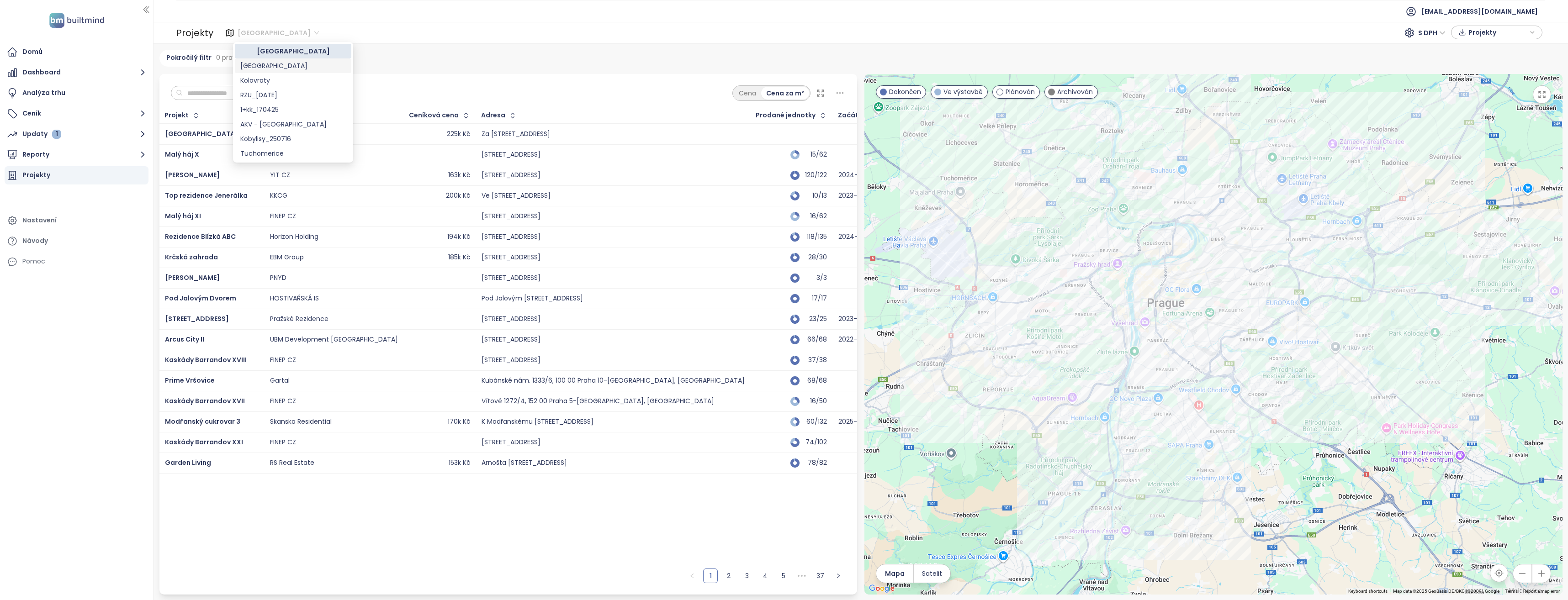
click at [250, 65] on div "Praha" at bounding box center [293, 66] width 106 height 10
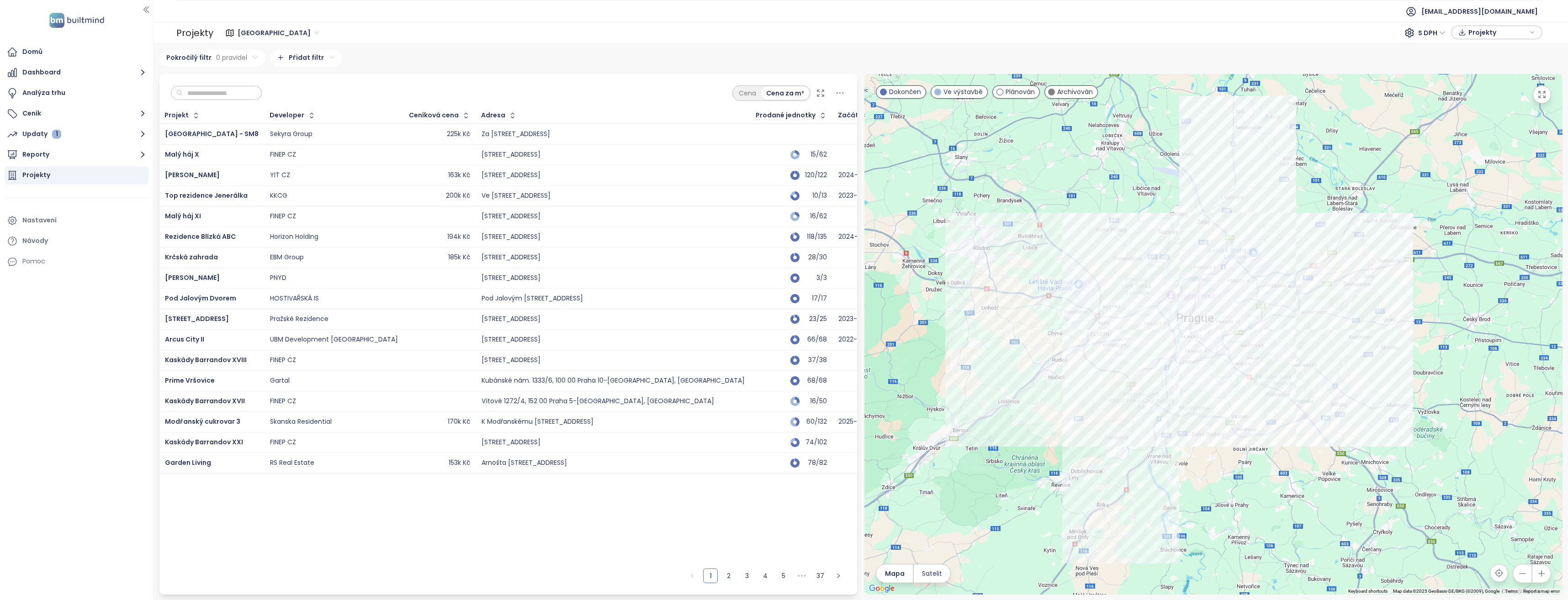
click at [226, 92] on input "text" at bounding box center [220, 93] width 74 height 14
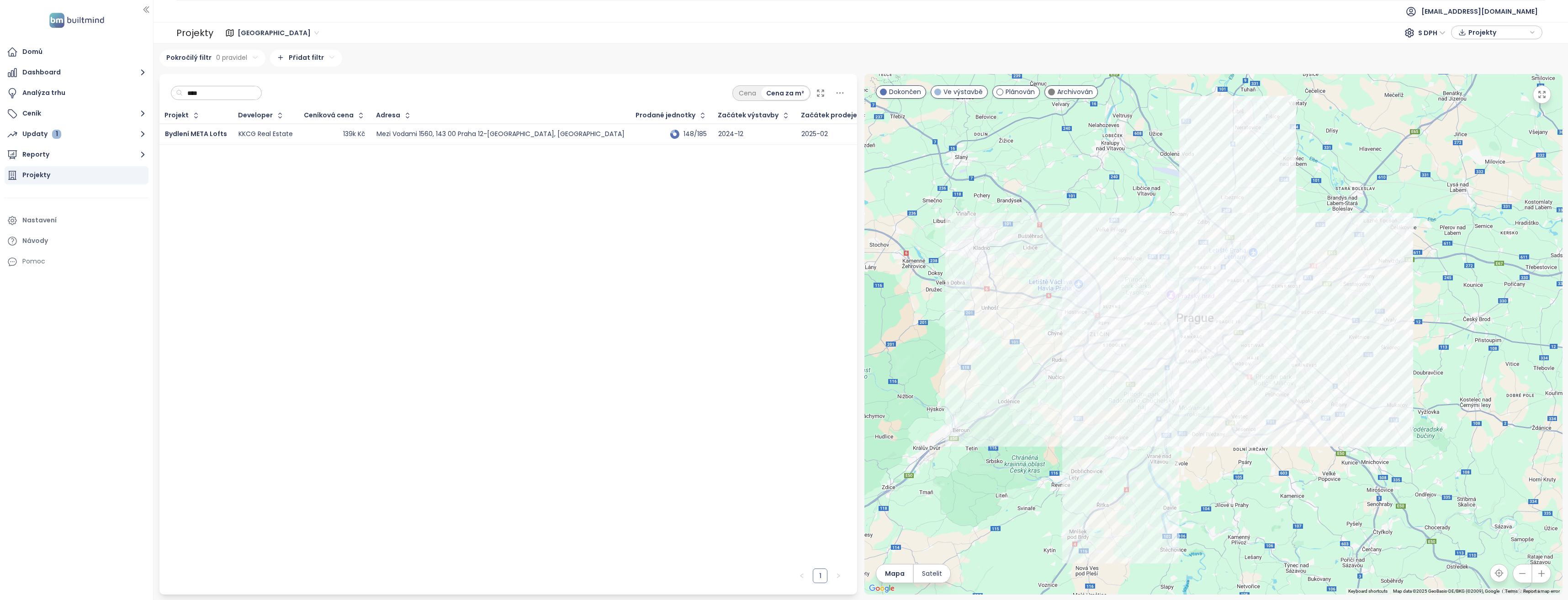
type input "****"
click at [261, 134] on div "KKCG Real Estate" at bounding box center [265, 134] width 54 height 8
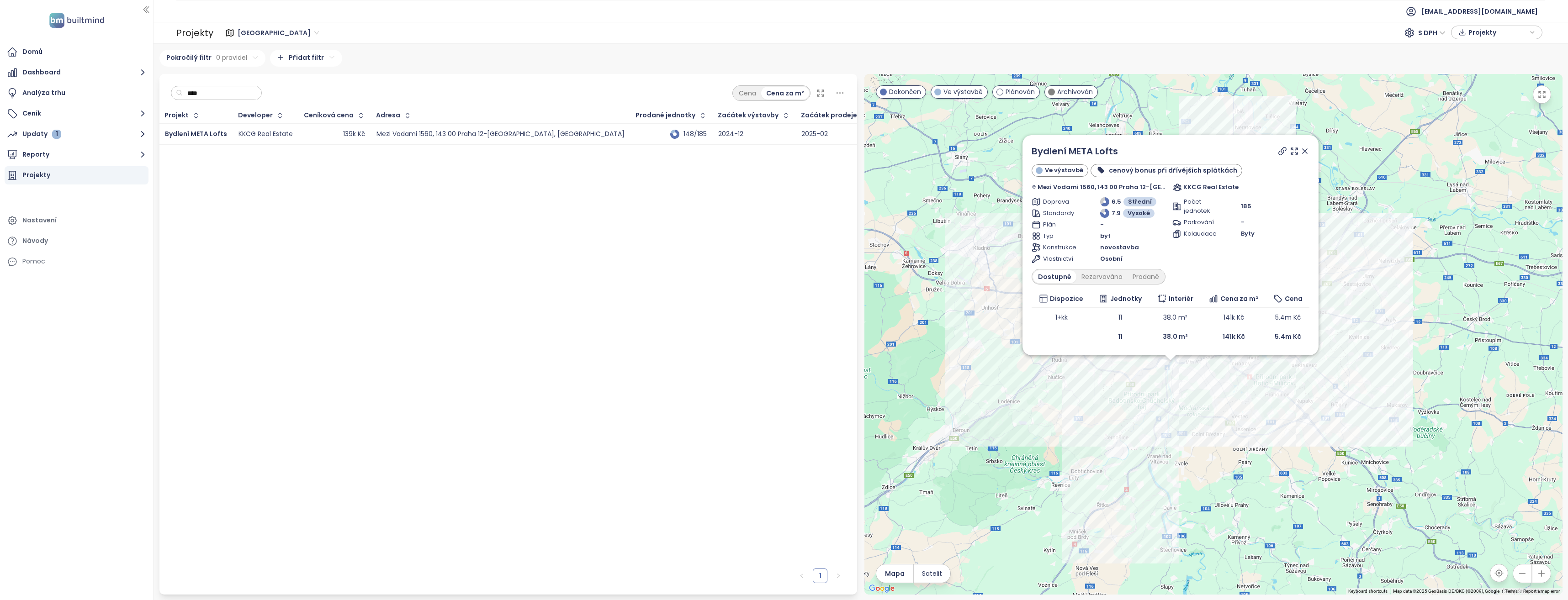
click at [478, 241] on div "Projekt Developer Ceníková cena Adresa Prodané jednotky Začátek výstavby Začáte…" at bounding box center [508, 336] width 698 height 456
click at [1290, 149] on icon at bounding box center [1294, 151] width 9 height 9
click at [677, 285] on div "Projekt Developer Ceníková cena Adresa Prodané jednotky Začátek výstavby Začáte…" at bounding box center [508, 336] width 698 height 456
click at [759, 250] on div "Projekt Developer Ceníková cena Adresa Prodané jednotky Začátek výstavby Začáte…" at bounding box center [508, 336] width 698 height 456
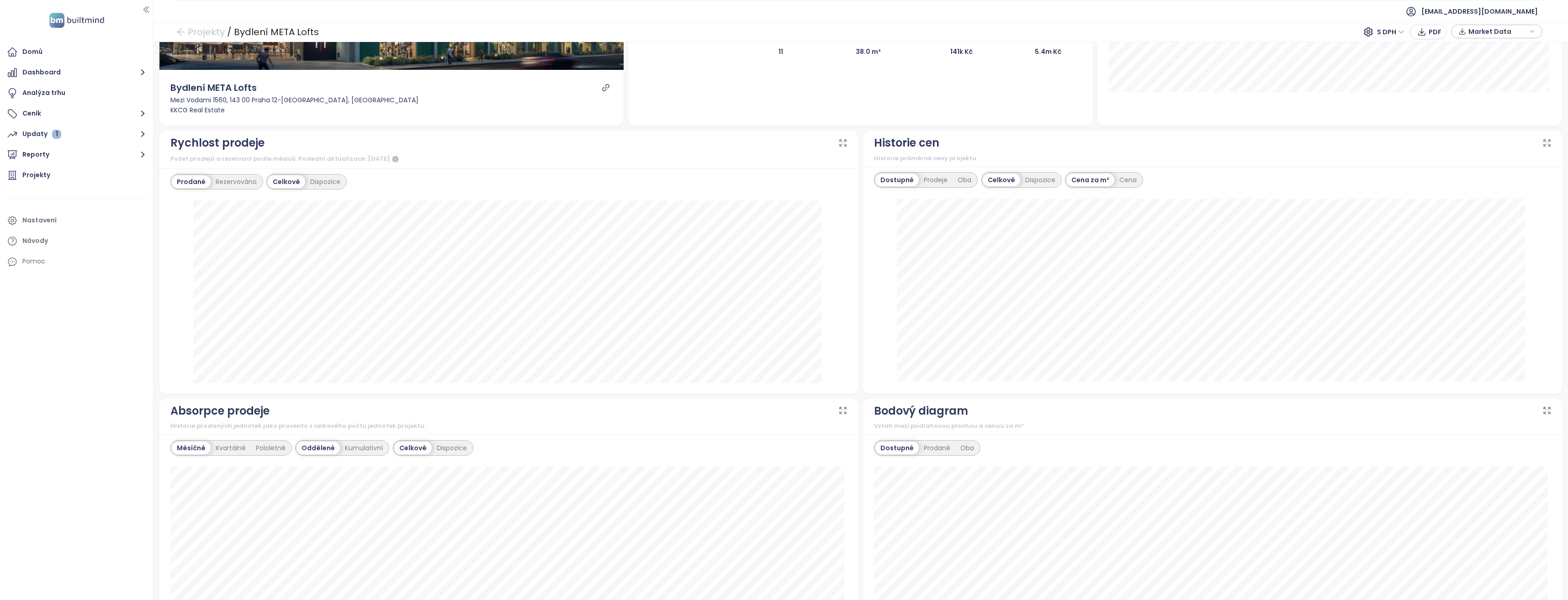
scroll to position [173, 0]
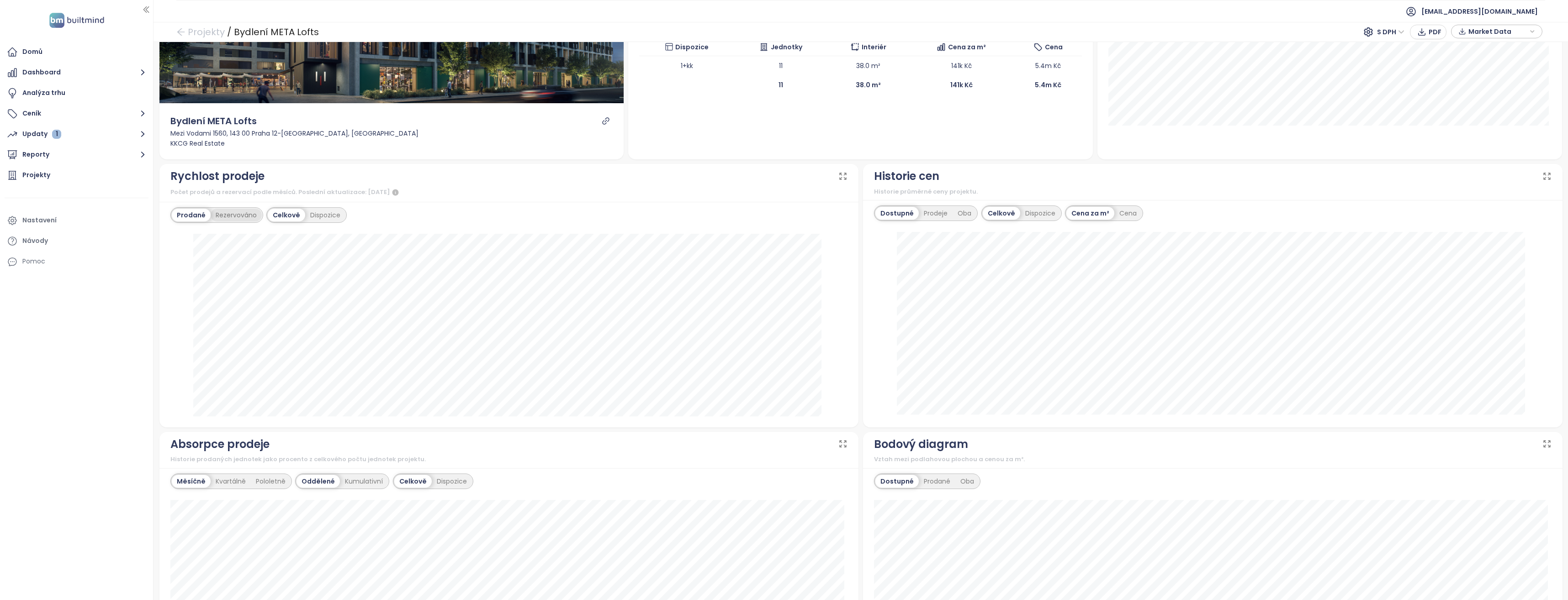
click at [237, 213] on div "Rezervováno" at bounding box center [236, 215] width 51 height 13
click at [183, 213] on div "Prodané" at bounding box center [190, 215] width 37 height 13
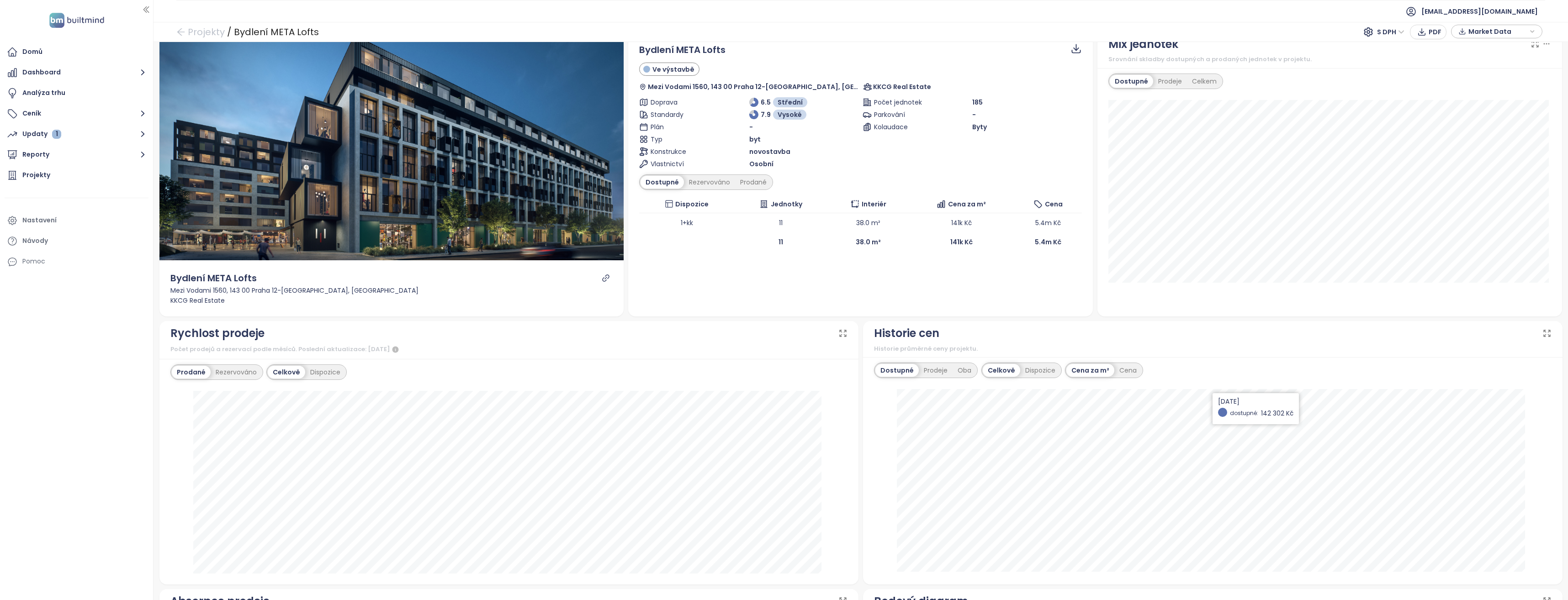
scroll to position [0, 0]
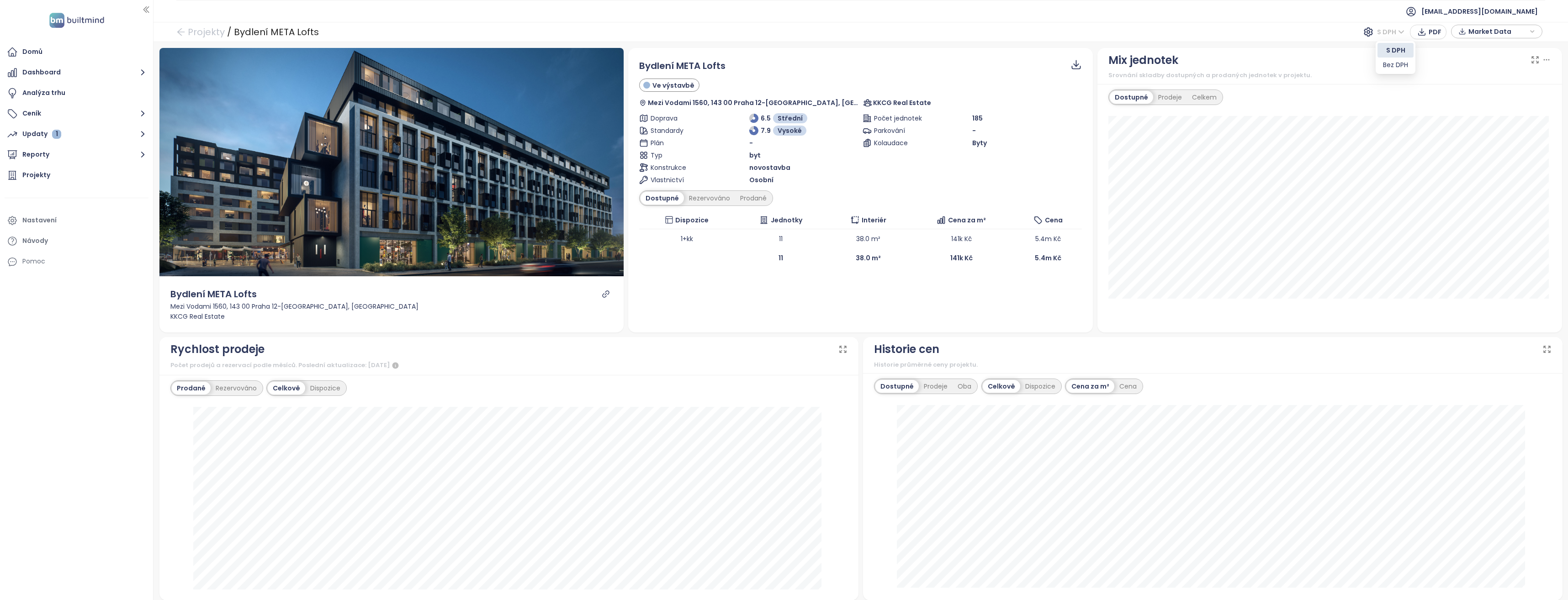
click at [1391, 32] on span "S DPH" at bounding box center [1391, 32] width 27 height 14
click at [1394, 64] on div "Bez DPH" at bounding box center [1396, 65] width 25 height 10
click at [1043, 238] on span "4.8m Kč" at bounding box center [1048, 239] width 26 height 9
click at [784, 243] on td "11" at bounding box center [781, 239] width 94 height 19
click at [784, 242] on td "11" at bounding box center [781, 239] width 94 height 19
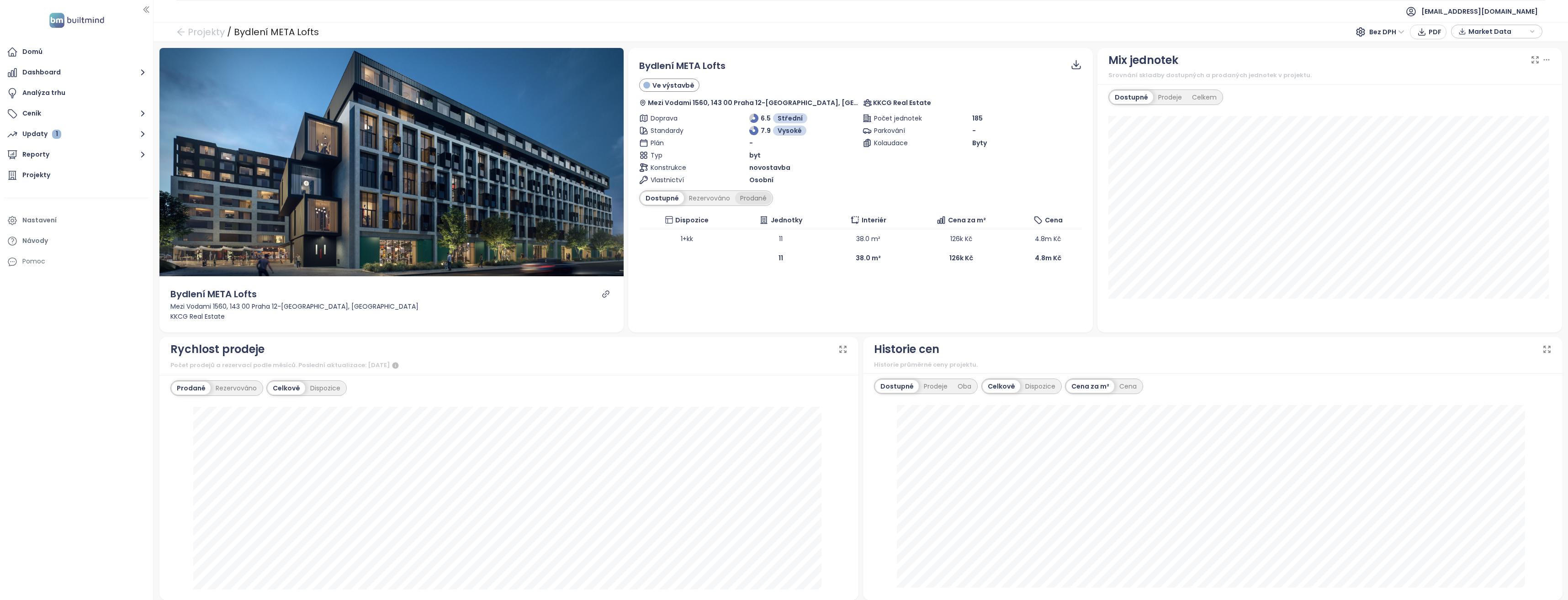
click at [742, 195] on div "Prodané" at bounding box center [754, 198] width 37 height 13
click at [707, 197] on div "Rezervováno" at bounding box center [707, 198] width 51 height 13
click at [655, 200] on div "Dostupné" at bounding box center [661, 198] width 41 height 13
click at [1393, 29] on span "Bez DPH" at bounding box center [1387, 32] width 35 height 14
click at [1388, 49] on div "S DPH" at bounding box center [1389, 50] width 28 height 10
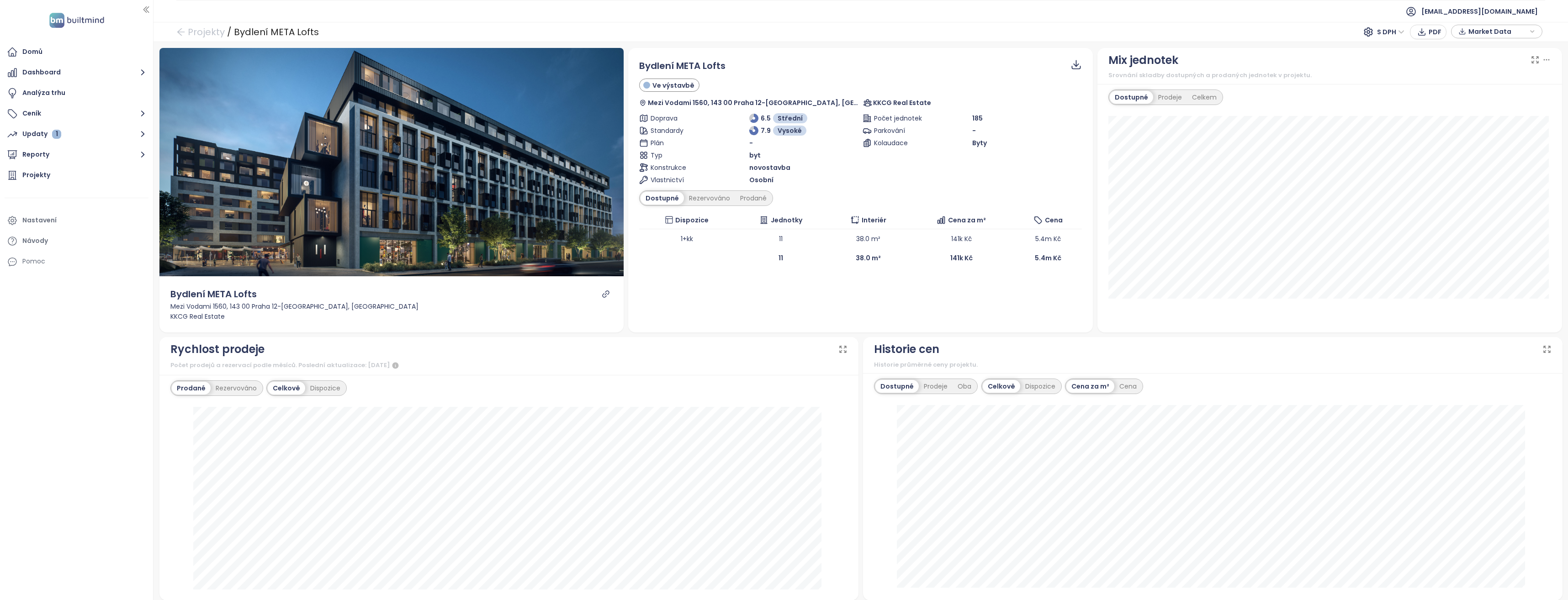
click at [832, 298] on div "Bydlení META Lofts Ve výstavbě Mezi Vodami 1560, 143 00 Praha 12-Modřany, Czech…" at bounding box center [861, 190] width 465 height 284
